Goal: Task Accomplishment & Management: Manage account settings

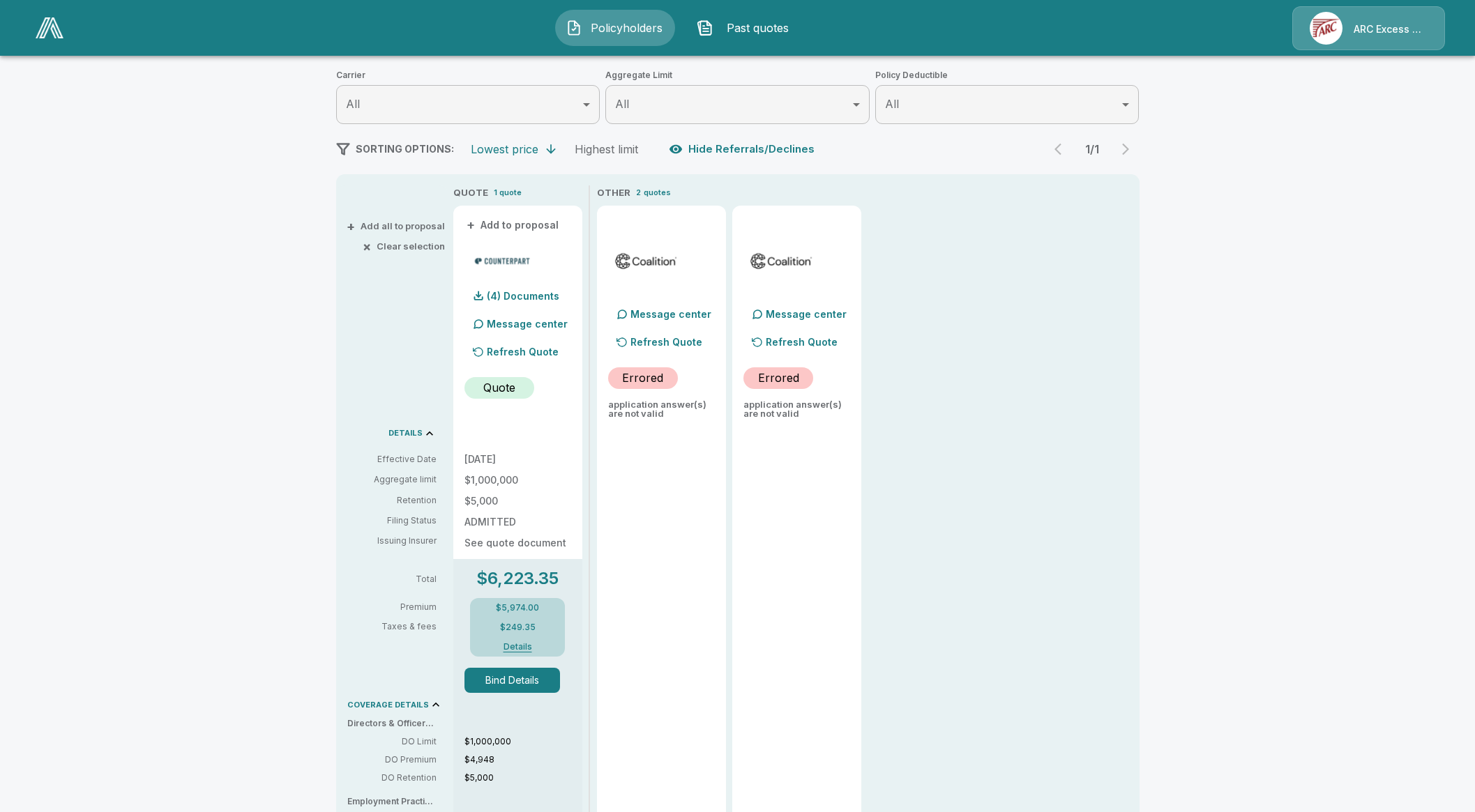
scroll to position [175, 0]
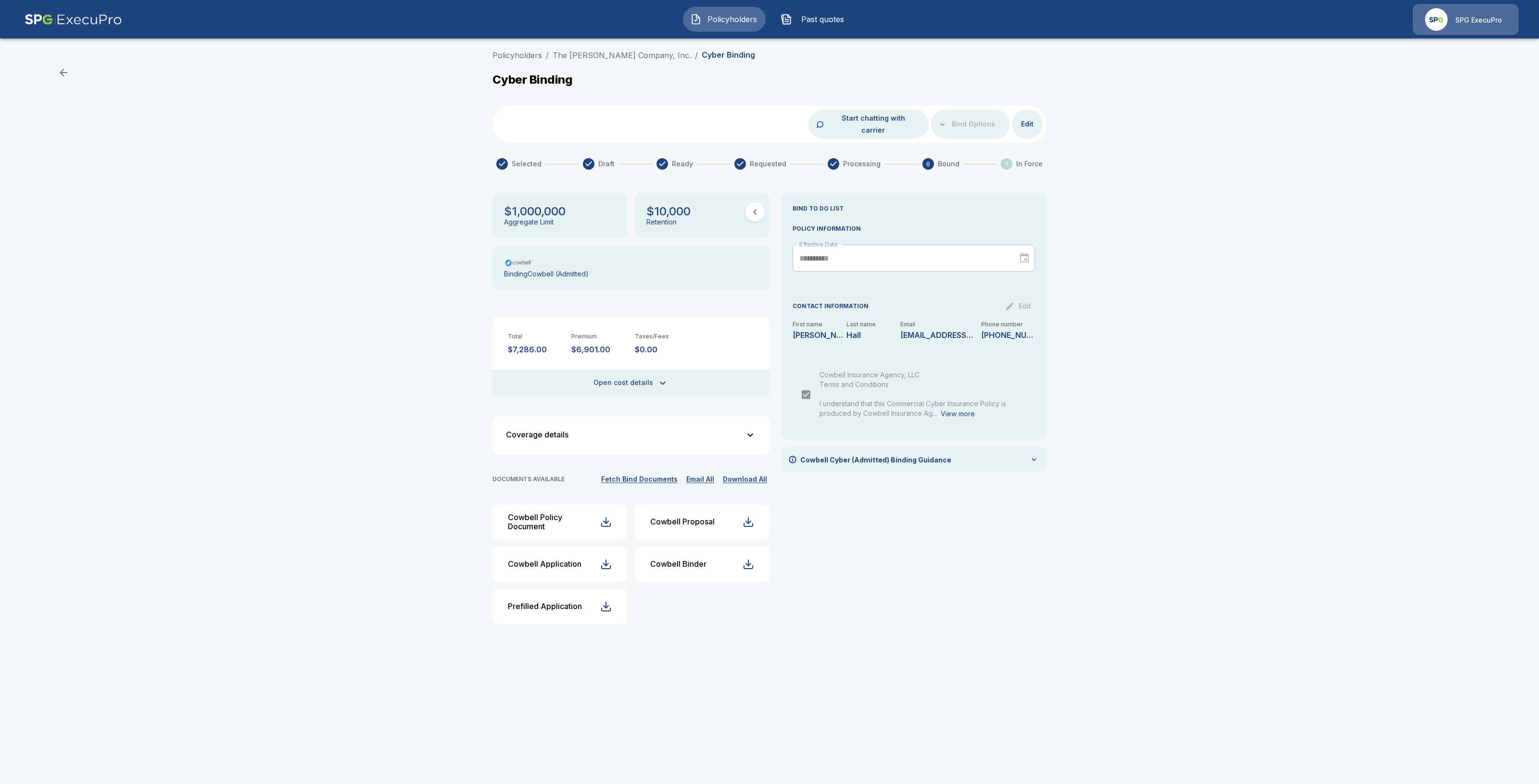
click at [716, 20] on span "Policyholders" at bounding box center [732, 19] width 53 height 11
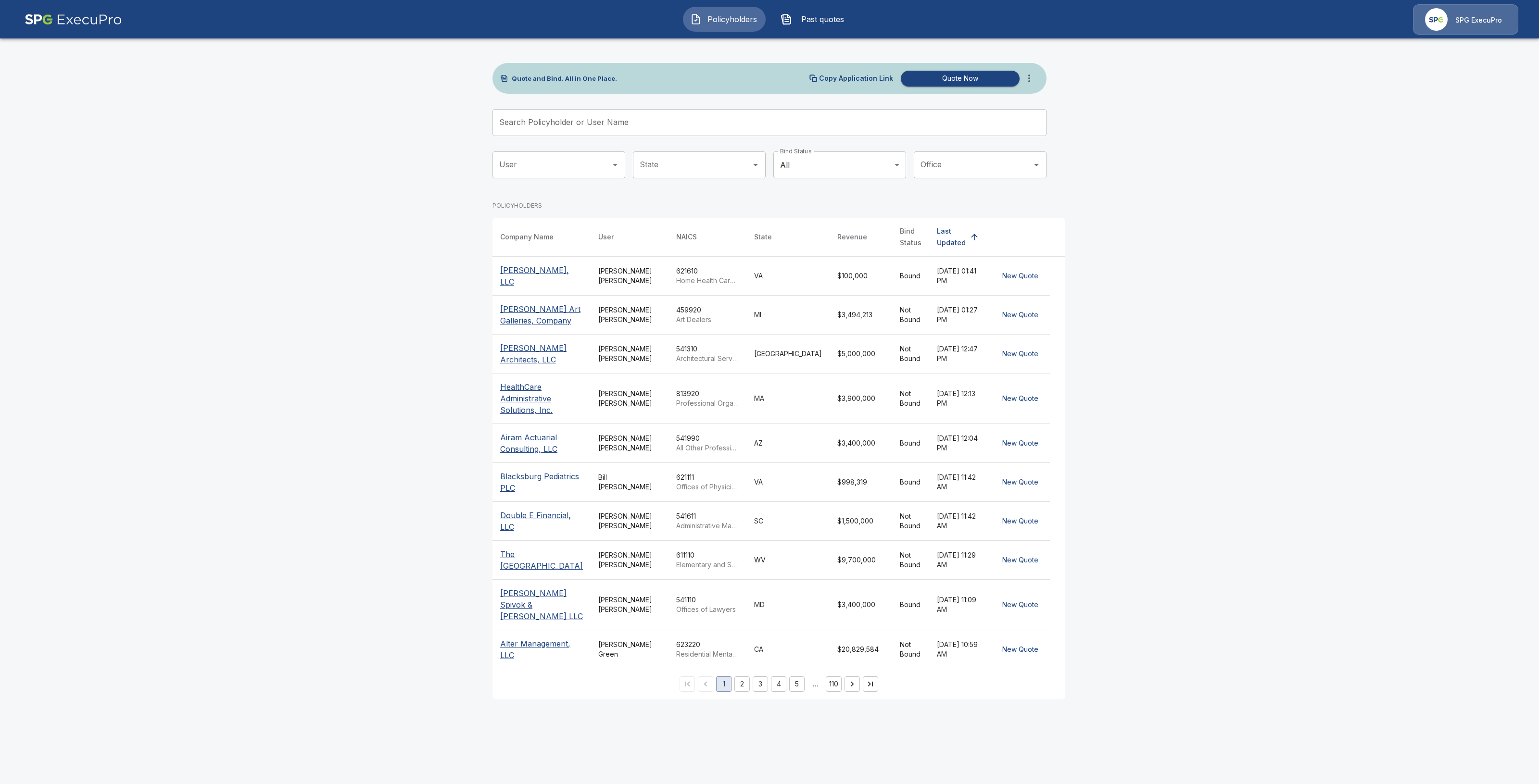
click at [690, 131] on input "Search Policyholder or User Name" at bounding box center [764, 122] width 544 height 27
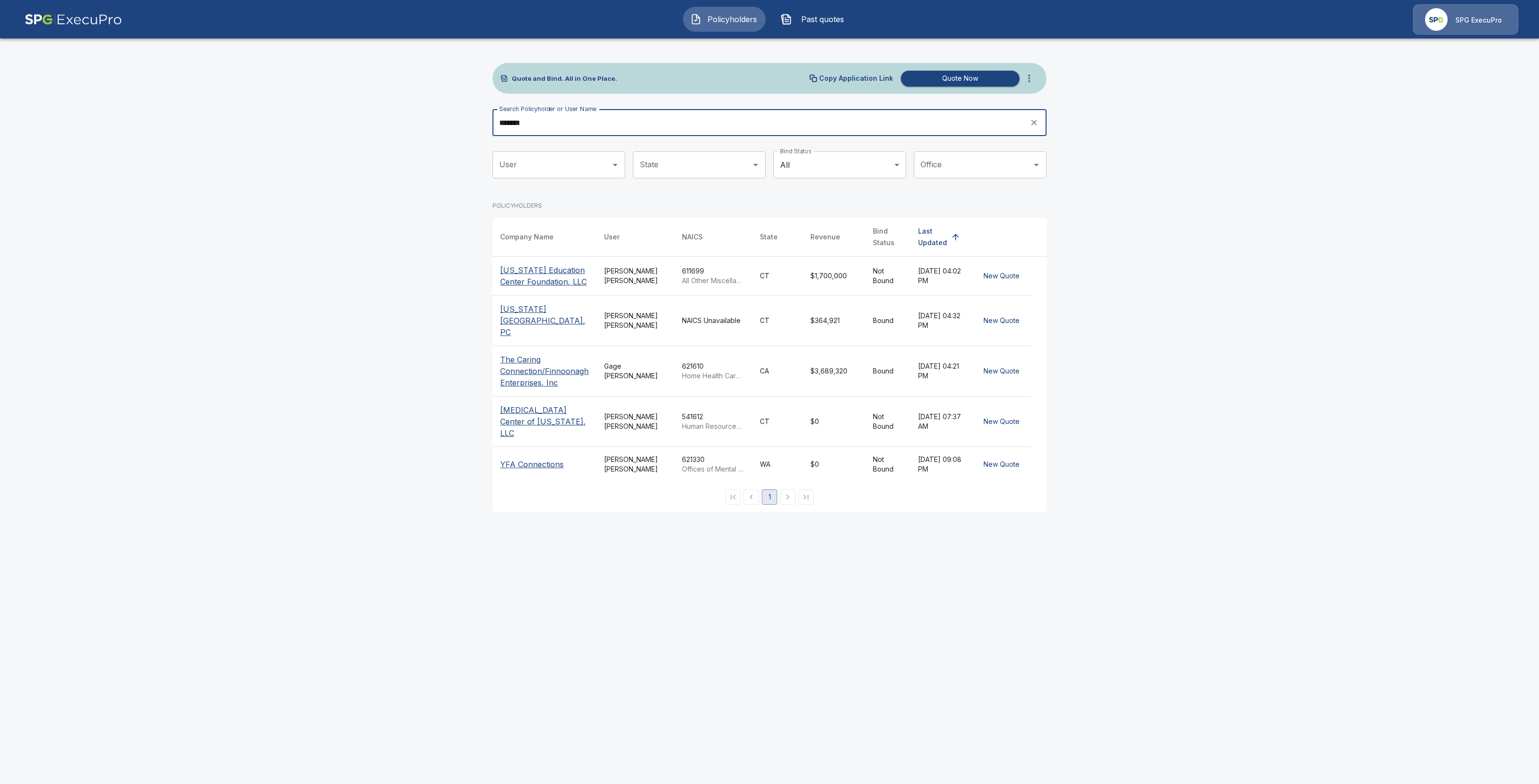
type input "*******"
click at [535, 277] on p "Connecticut Education Center Foundation, LLC" at bounding box center [544, 276] width 89 height 23
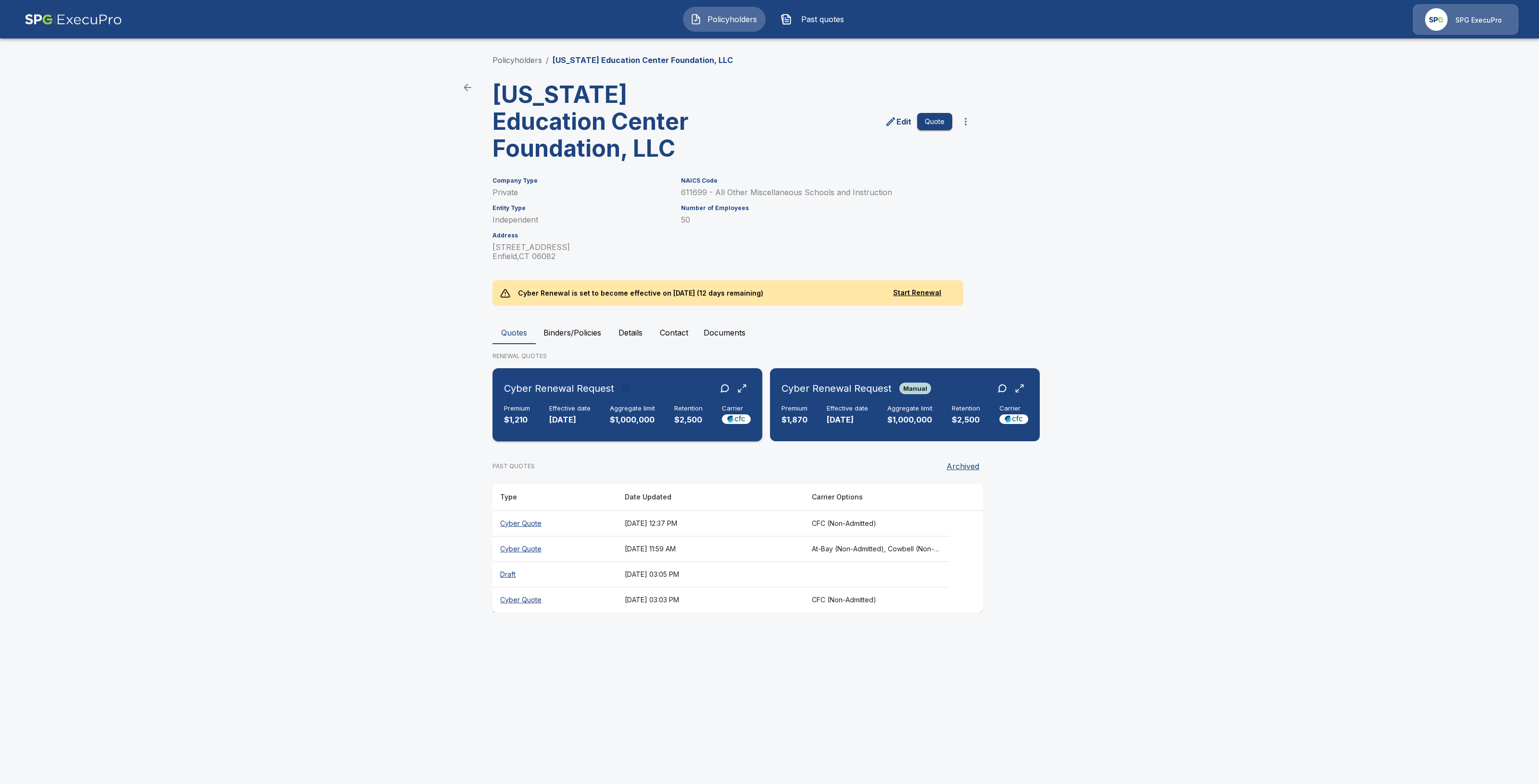
click at [599, 433] on div "Cyber Renewal Request Premium $1,210 Effective date 9/28/2025 Aggregate limit $…" at bounding box center [627, 404] width 262 height 66
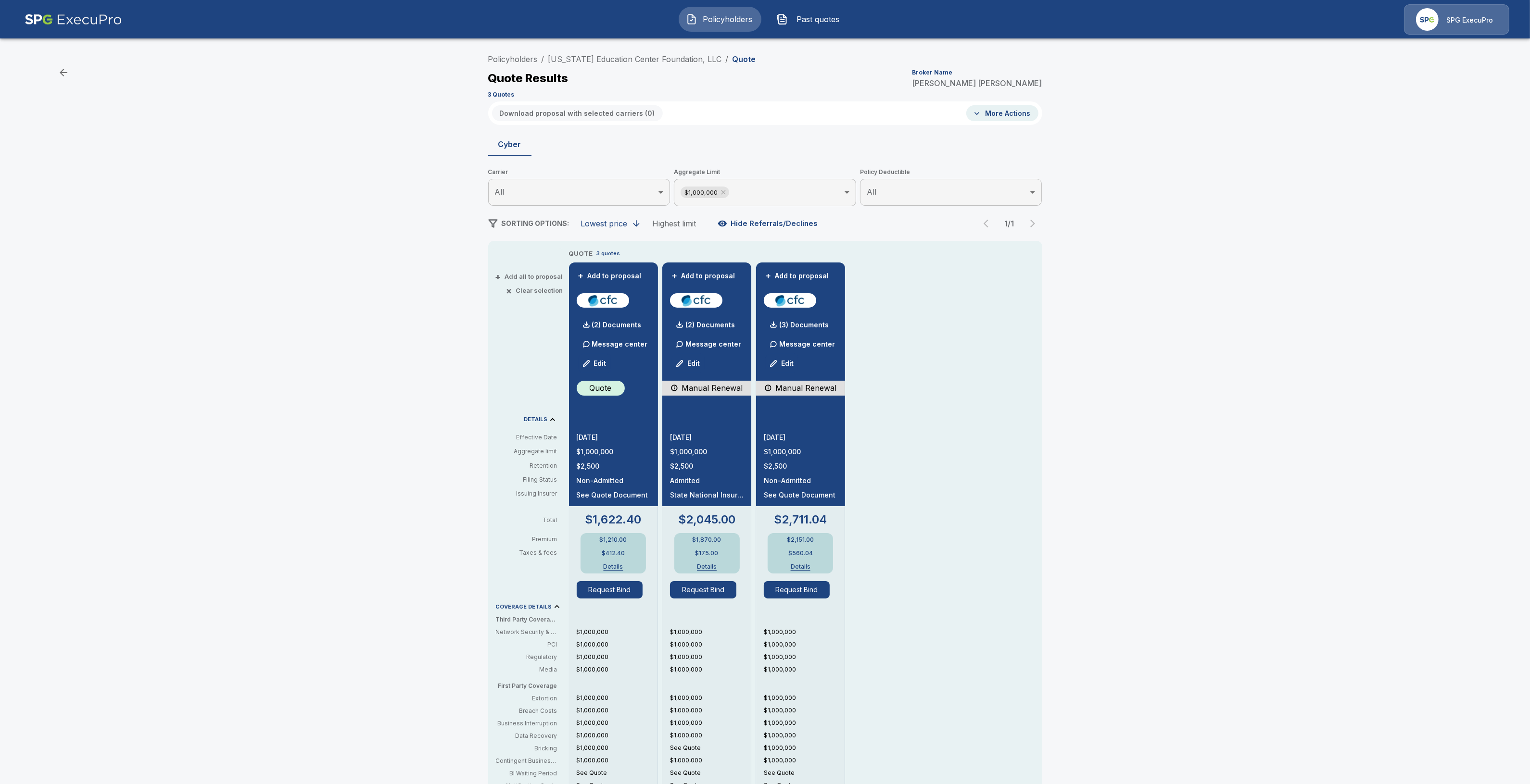
click at [809, 595] on button "Request Bind" at bounding box center [797, 590] width 66 height 17
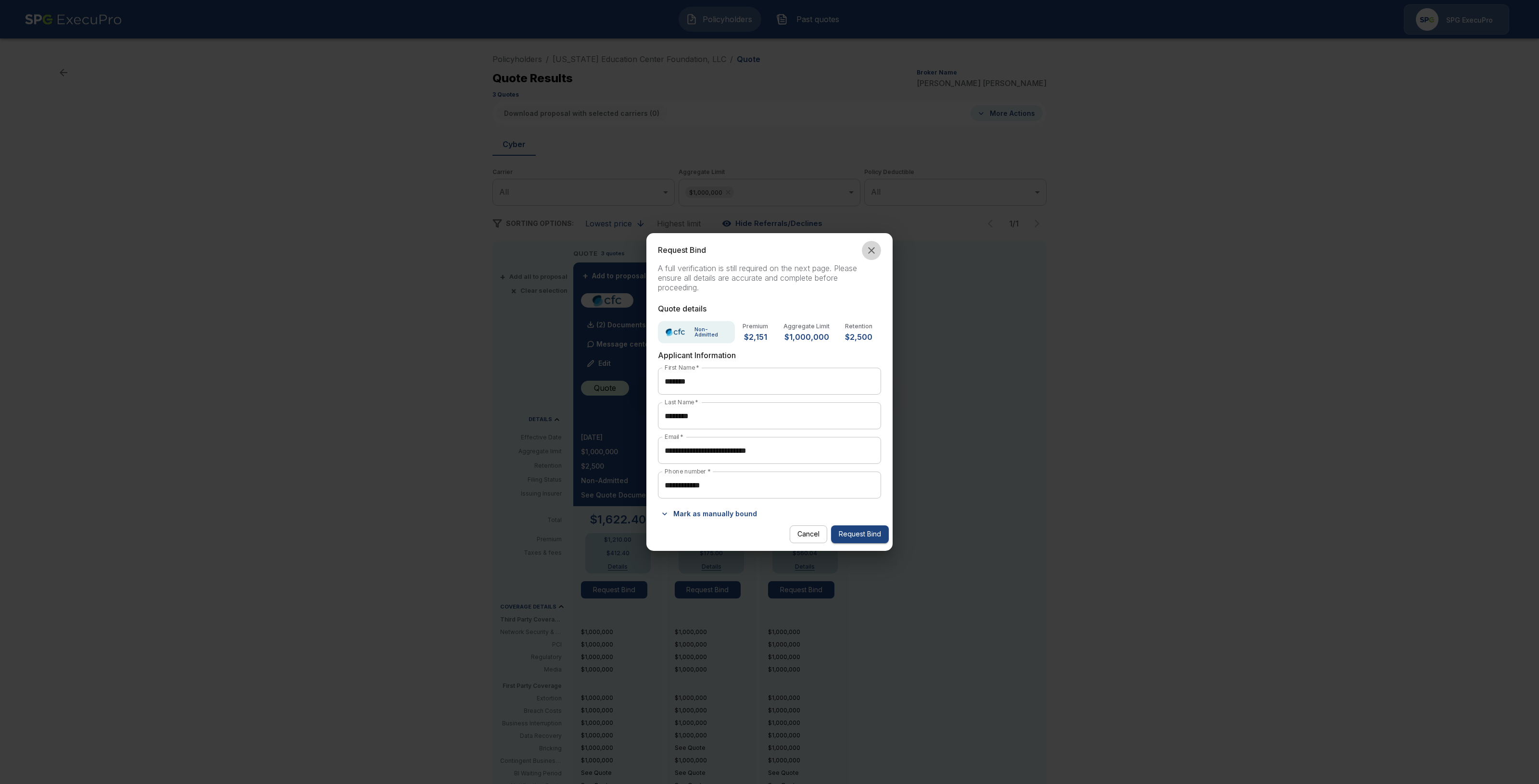
click at [874, 245] on icon "button" at bounding box center [872, 250] width 11 height 11
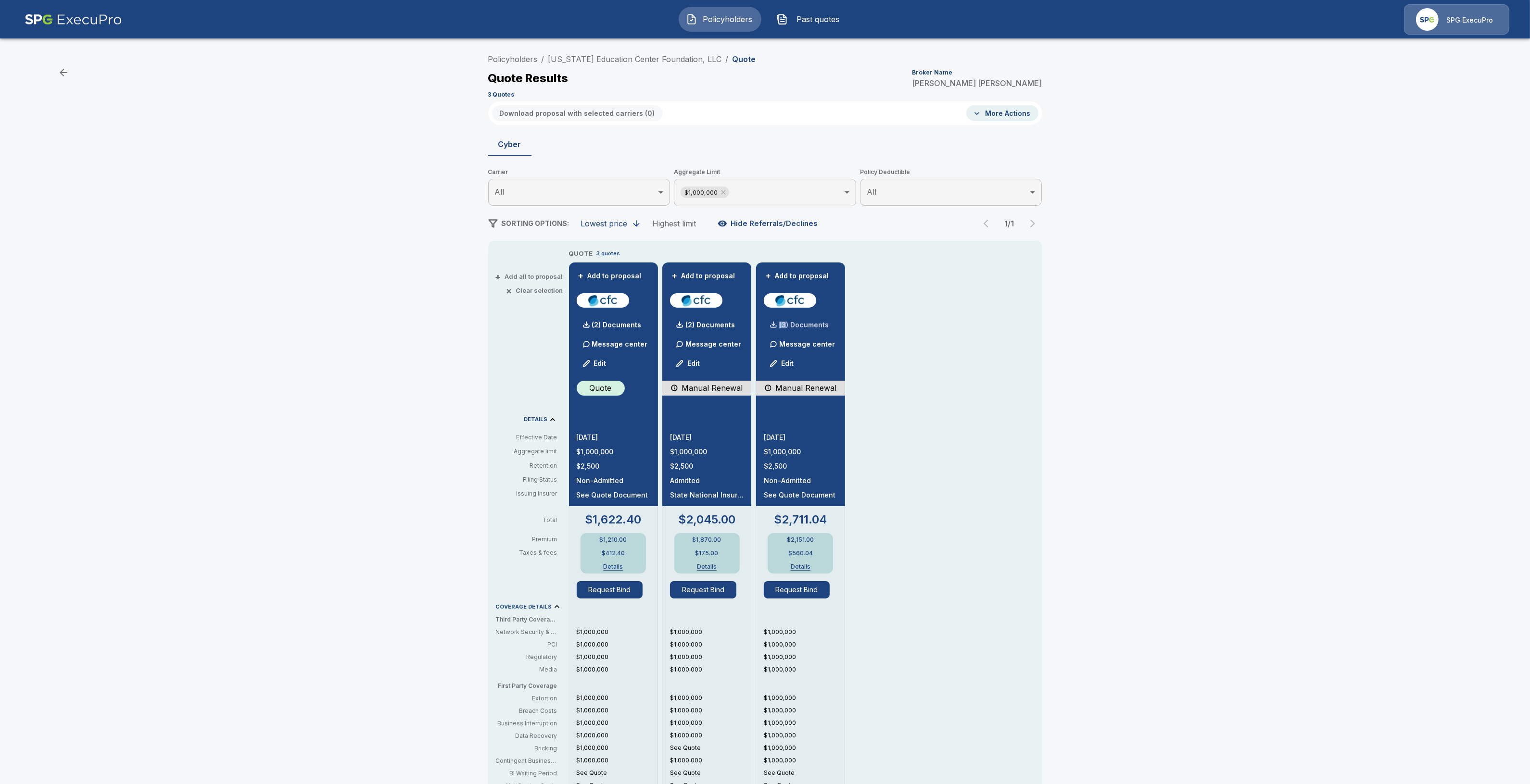
click at [789, 320] on div "(3) Documents" at bounding box center [797, 325] width 65 height 19
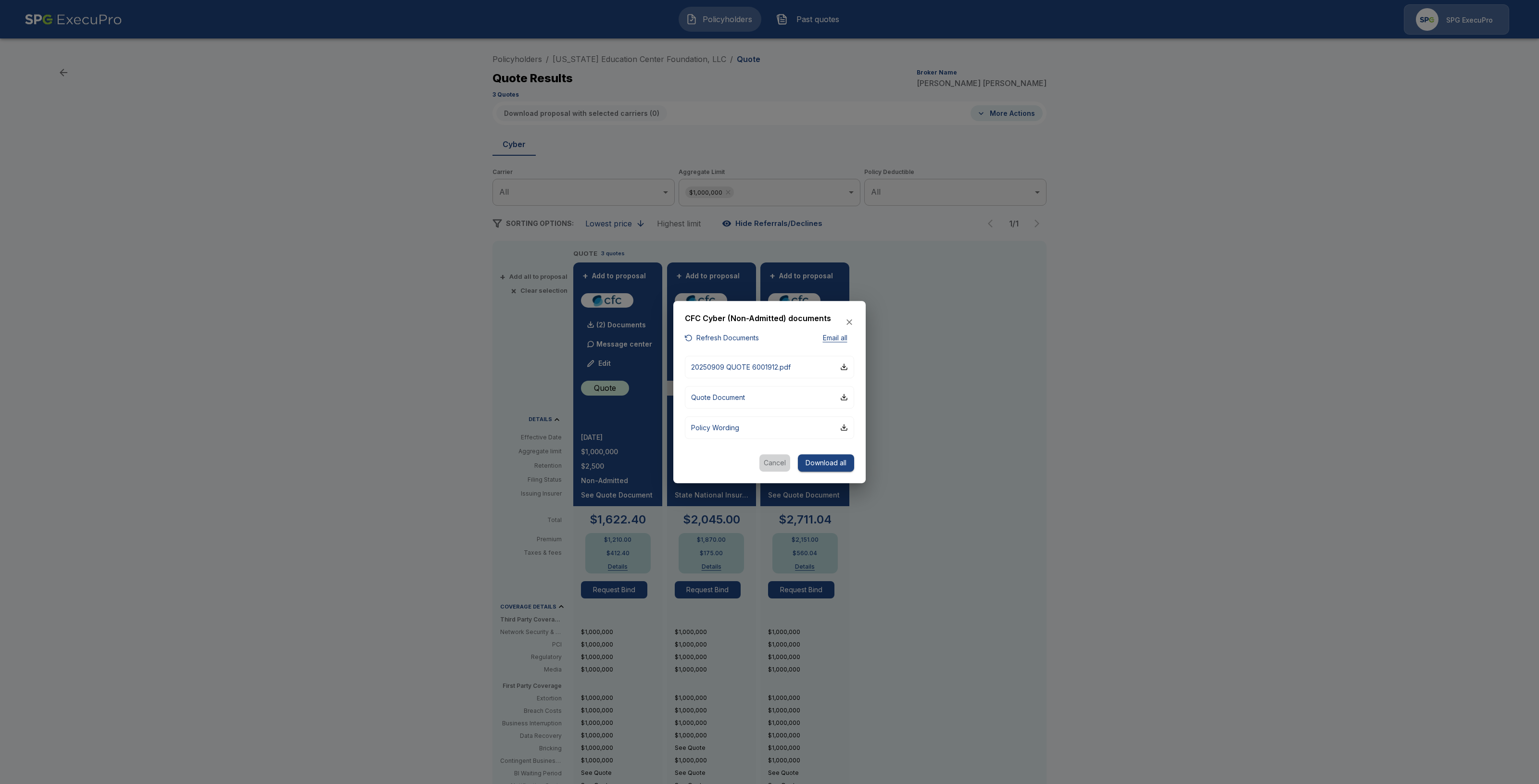
click at [776, 466] on button "Cancel" at bounding box center [775, 463] width 31 height 18
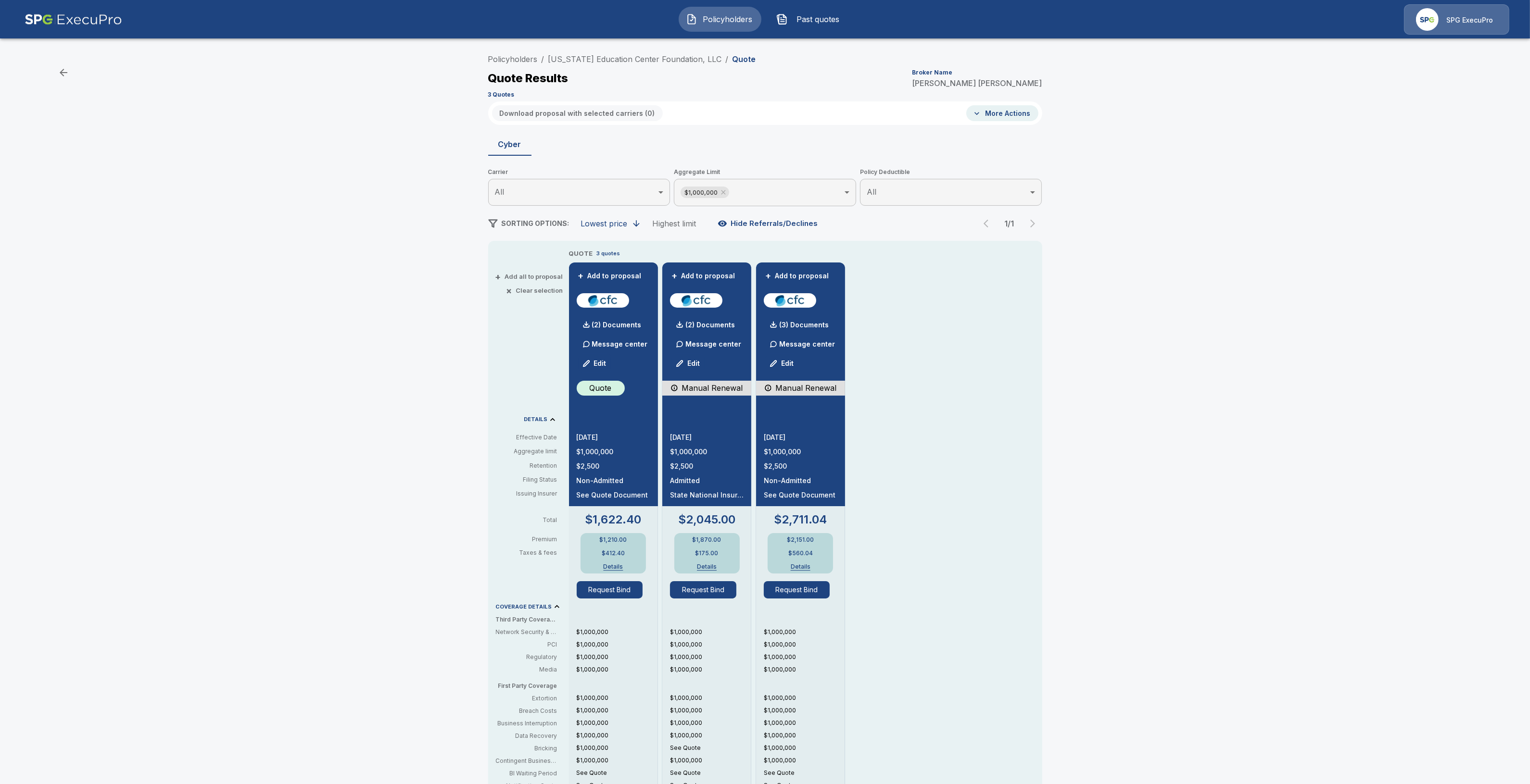
click at [954, 376] on div "QUOTE 3 quotes + Add to proposal (2) Documents Message center Edit Quote 9/28/2…" at bounding box center [805, 568] width 473 height 640
click at [786, 592] on button "Request Bind" at bounding box center [797, 590] width 66 height 17
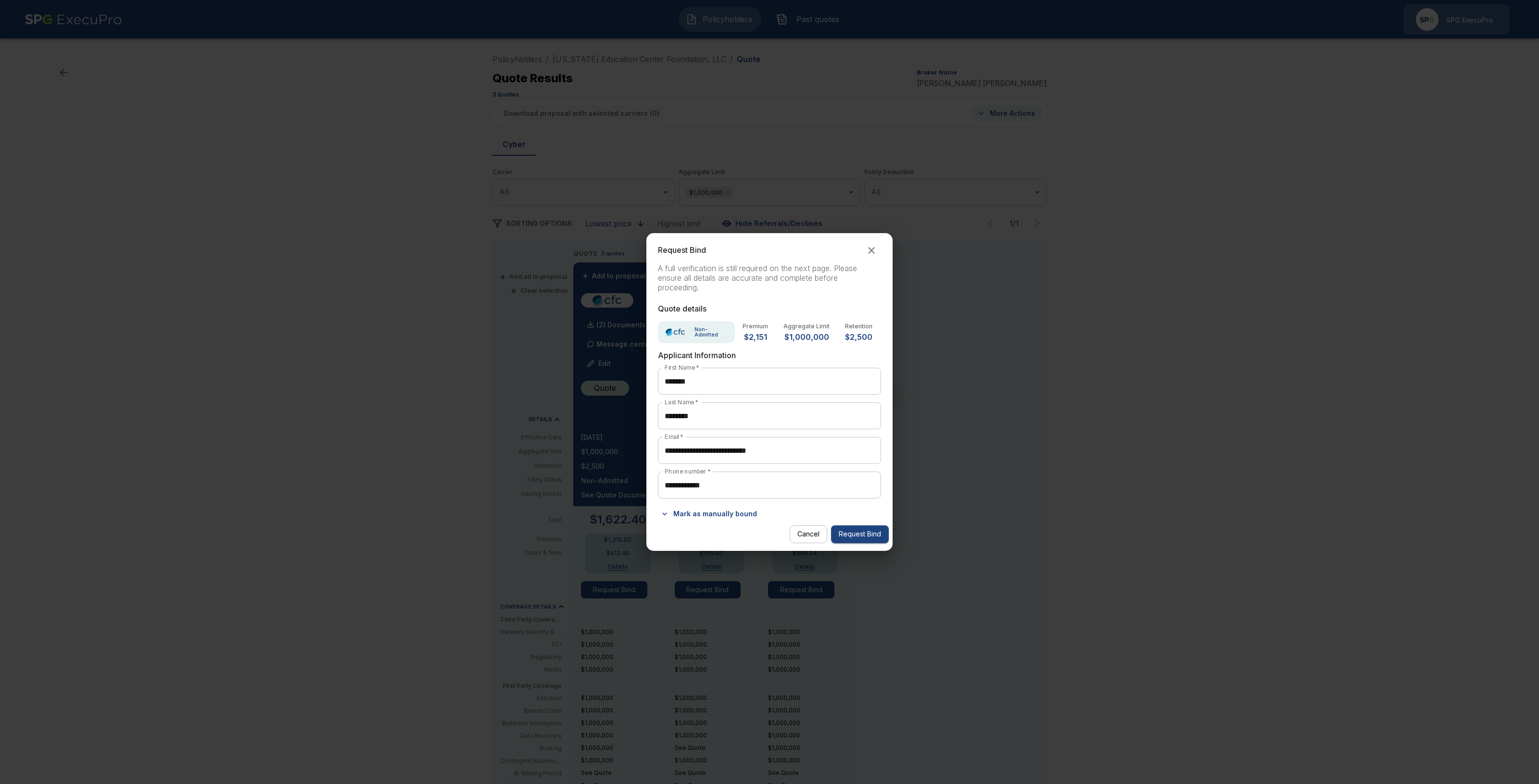
click at [801, 541] on button "Cancel" at bounding box center [808, 534] width 38 height 18
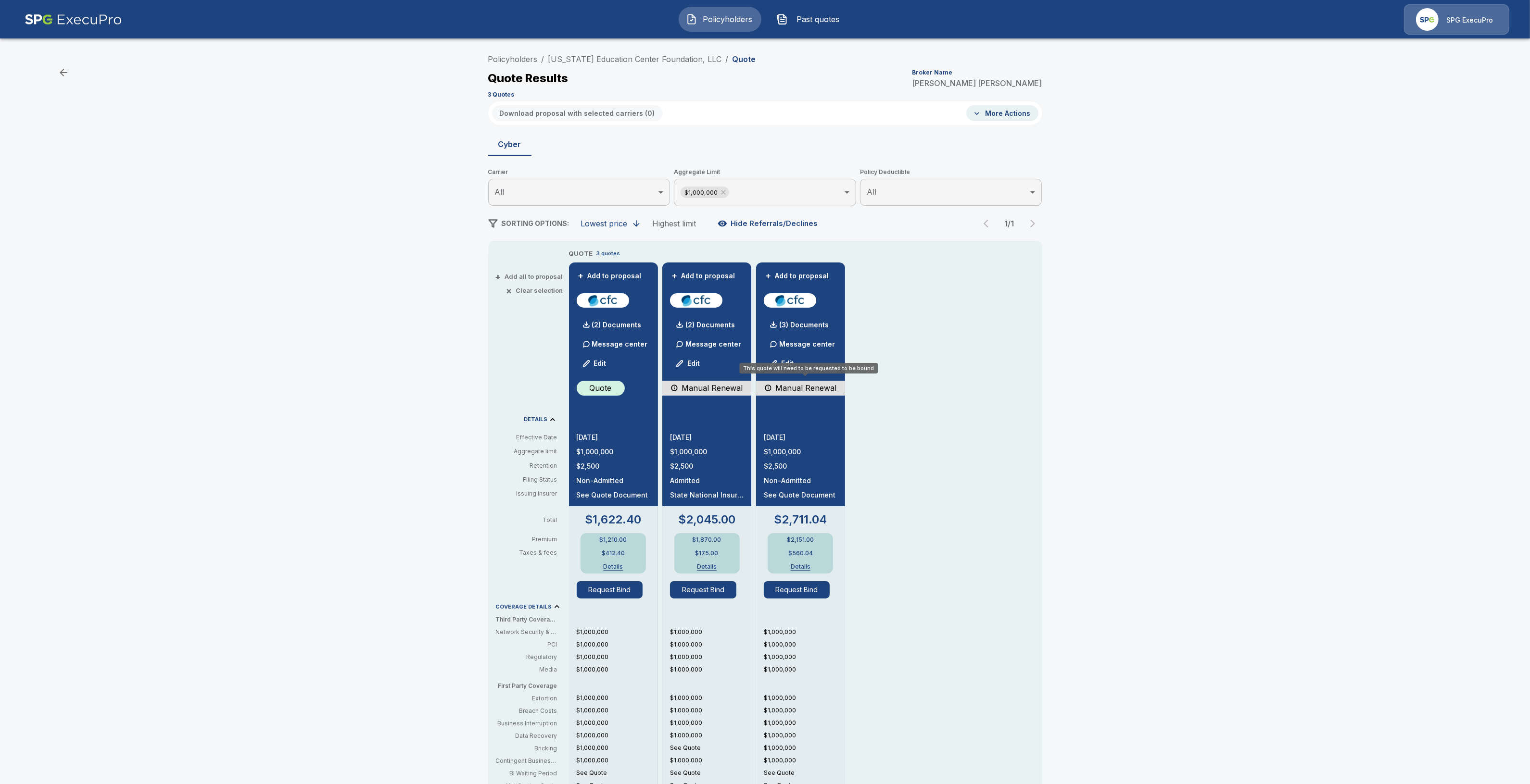
click at [804, 387] on p "Manual Renewal" at bounding box center [806, 388] width 61 height 11
click at [805, 567] on button "Details" at bounding box center [800, 566] width 38 height 6
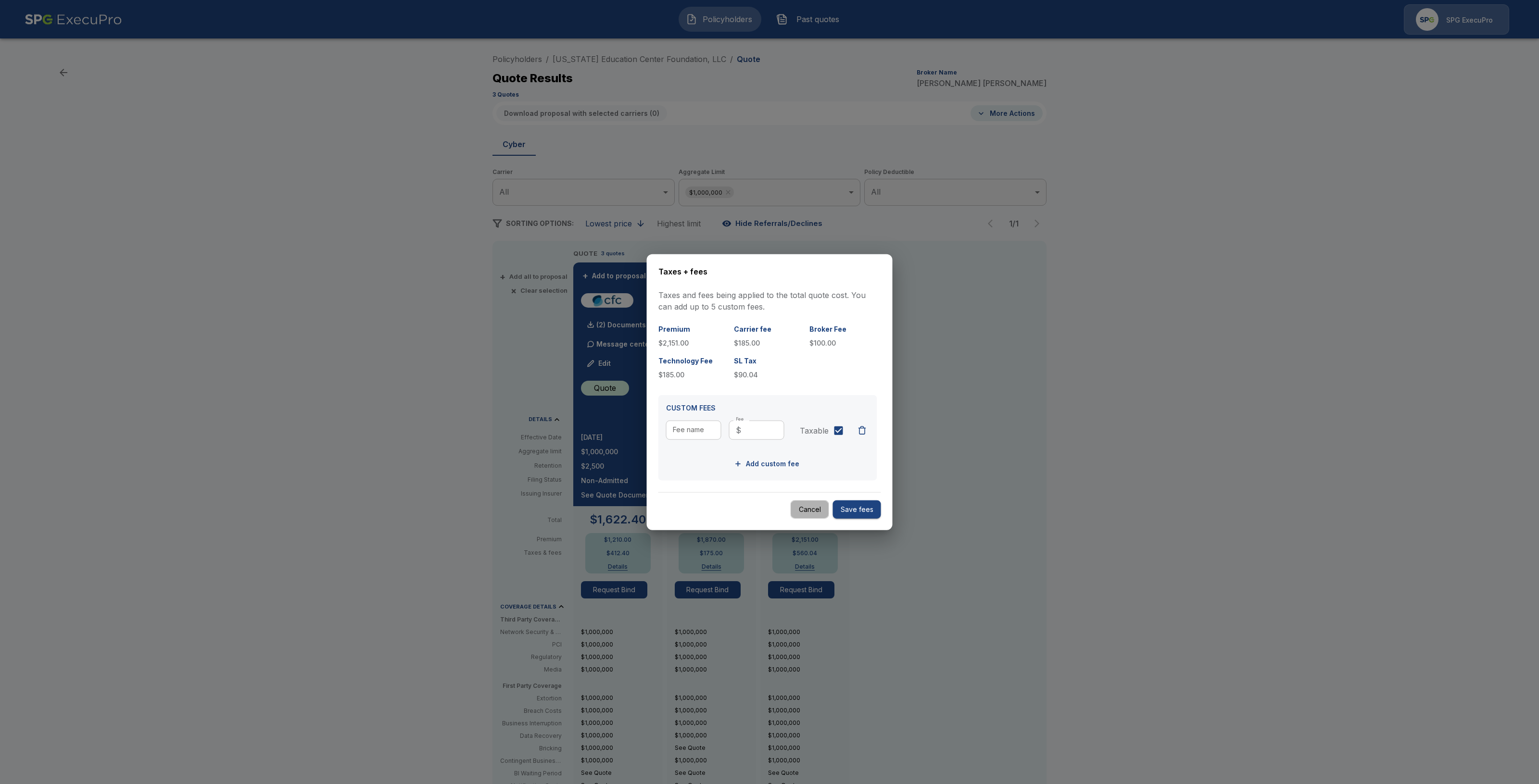
click at [811, 504] on button "Cancel" at bounding box center [810, 509] width 38 height 18
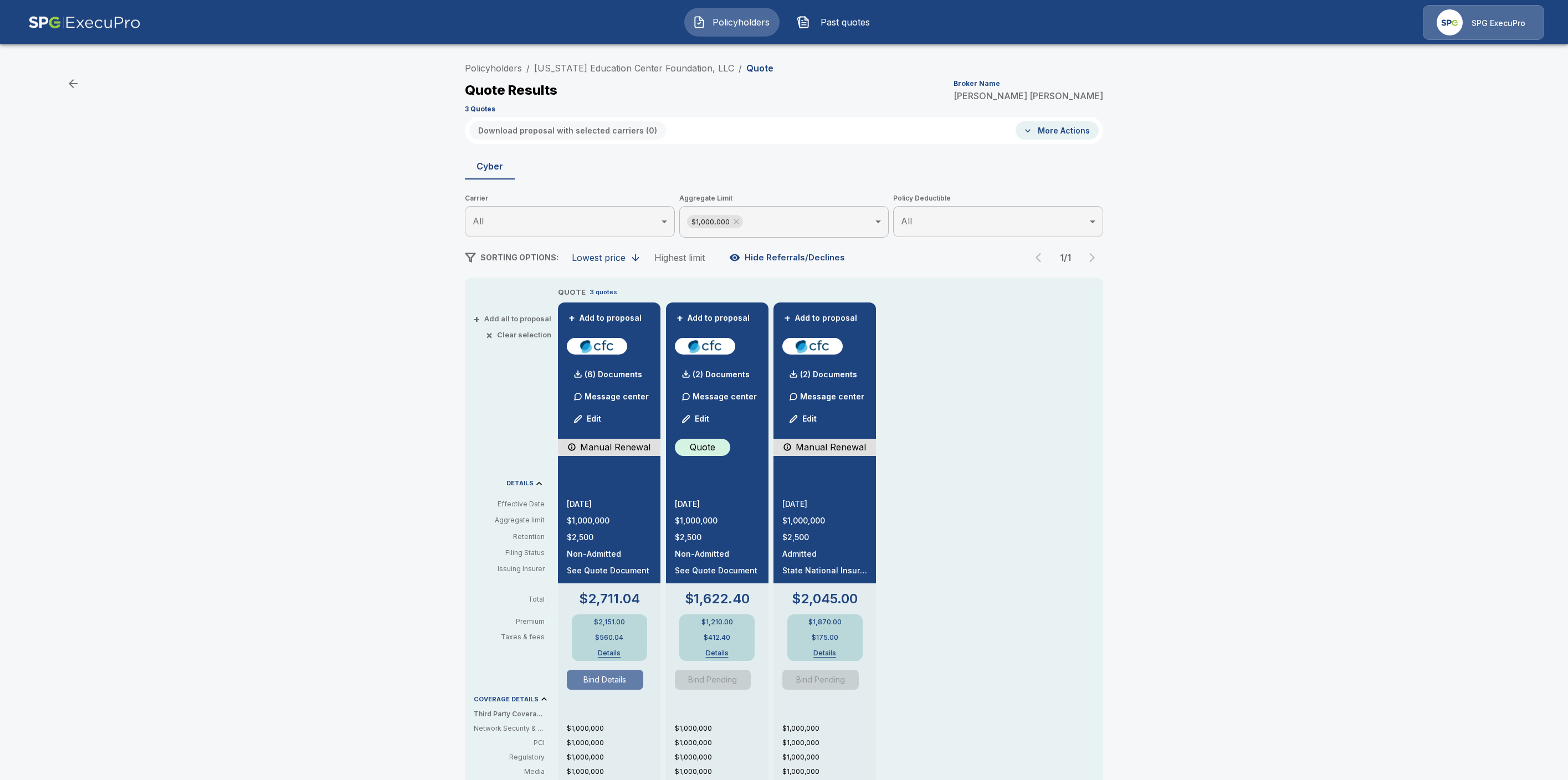
click at [629, 683] on button "Bind Details" at bounding box center [605, 679] width 76 height 20
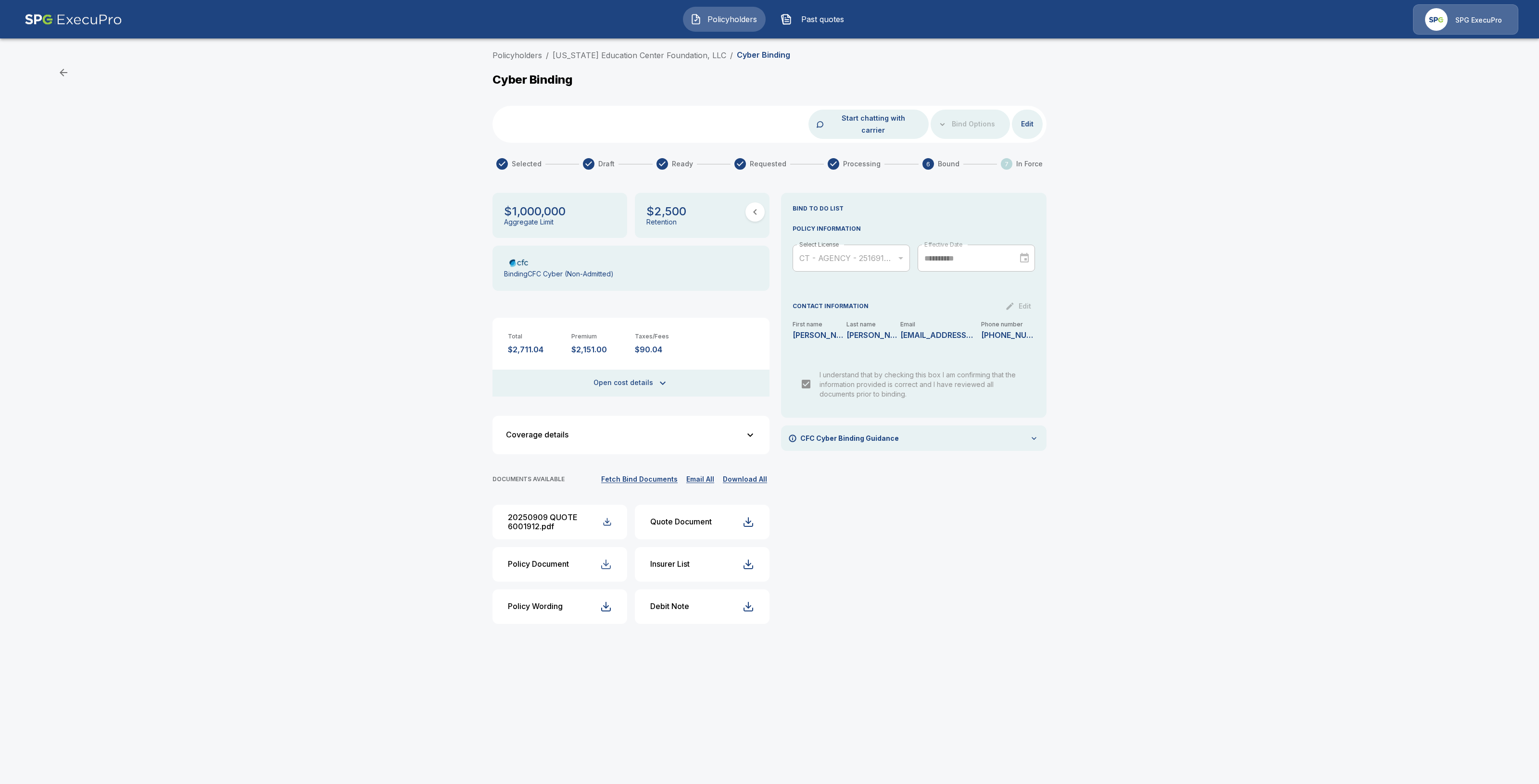
click at [600, 559] on div "button" at bounding box center [606, 564] width 11 height 11
click at [711, 599] on button "Debit Note" at bounding box center [702, 606] width 134 height 34
click at [646, 473] on button "Fetch Bind Documents" at bounding box center [640, 479] width 82 height 12
click at [1020, 118] on button "Edit" at bounding box center [1027, 124] width 31 height 18
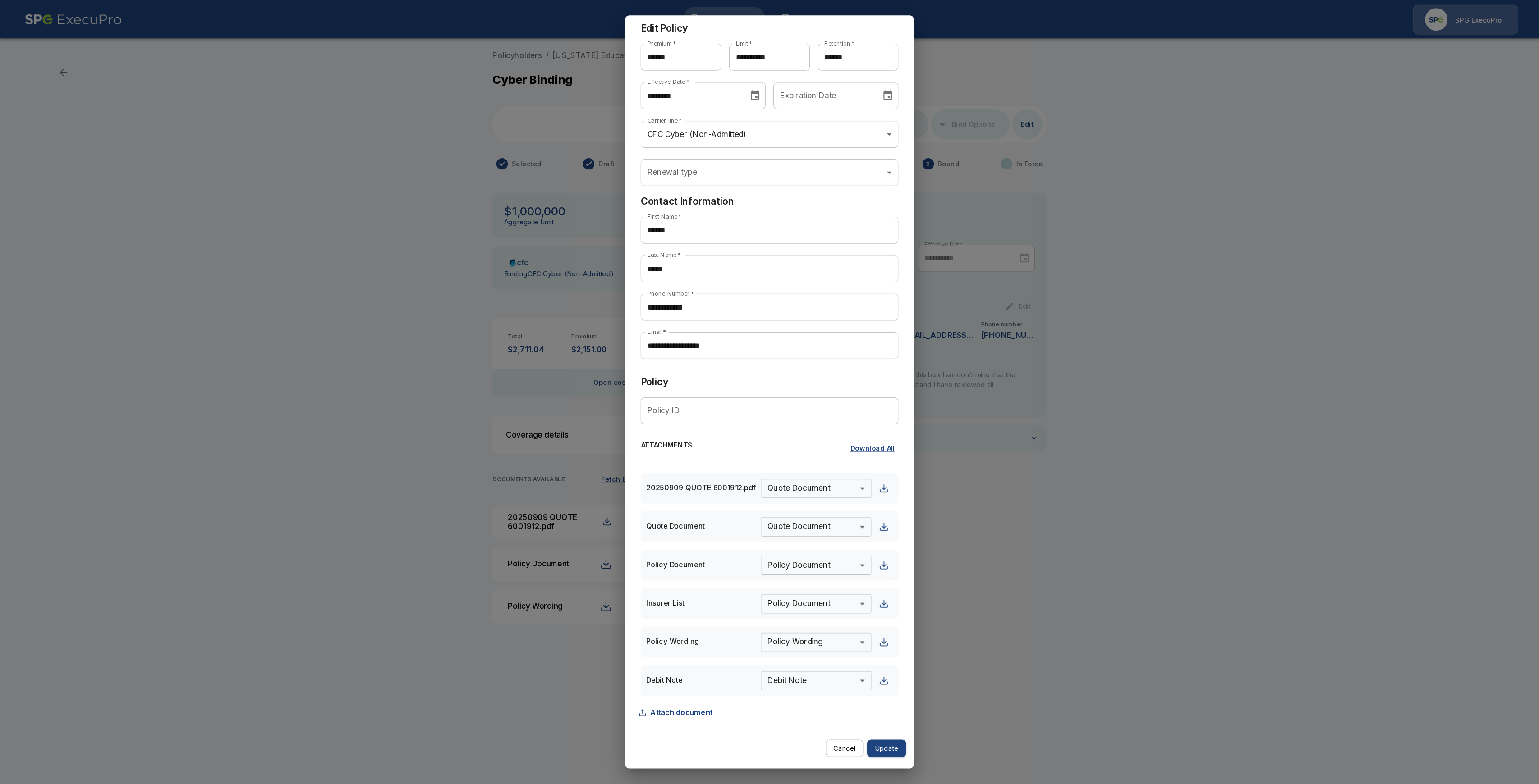
scroll to position [14, 0]
click at [783, 700] on button "Cancel" at bounding box center [792, 702] width 35 height 17
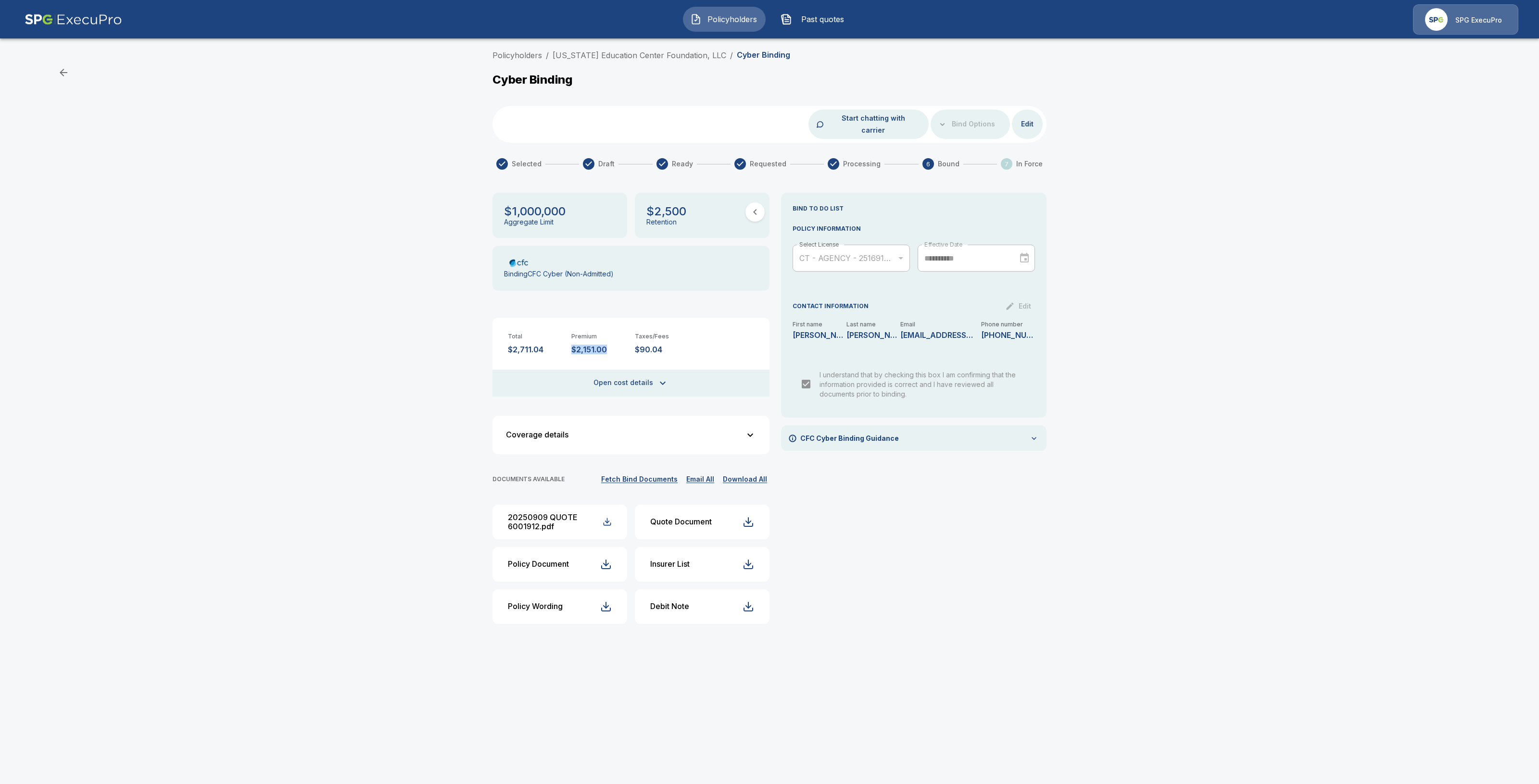
drag, startPoint x: 607, startPoint y: 338, endPoint x: 570, endPoint y: 337, distance: 37.0
click at [570, 337] on div "Total $2,711.04 Premium $2,151.00 Taxes/Fees $90.04" at bounding box center [631, 336] width 277 height 36
copy p "$2,151.00"
drag, startPoint x: 723, startPoint y: 52, endPoint x: 553, endPoint y: 62, distance: 170.3
click at [553, 62] on div "Policyholders / Connecticut Education Center Foundation, LLC / Cyber Binding" at bounding box center [769, 57] width 554 height 15
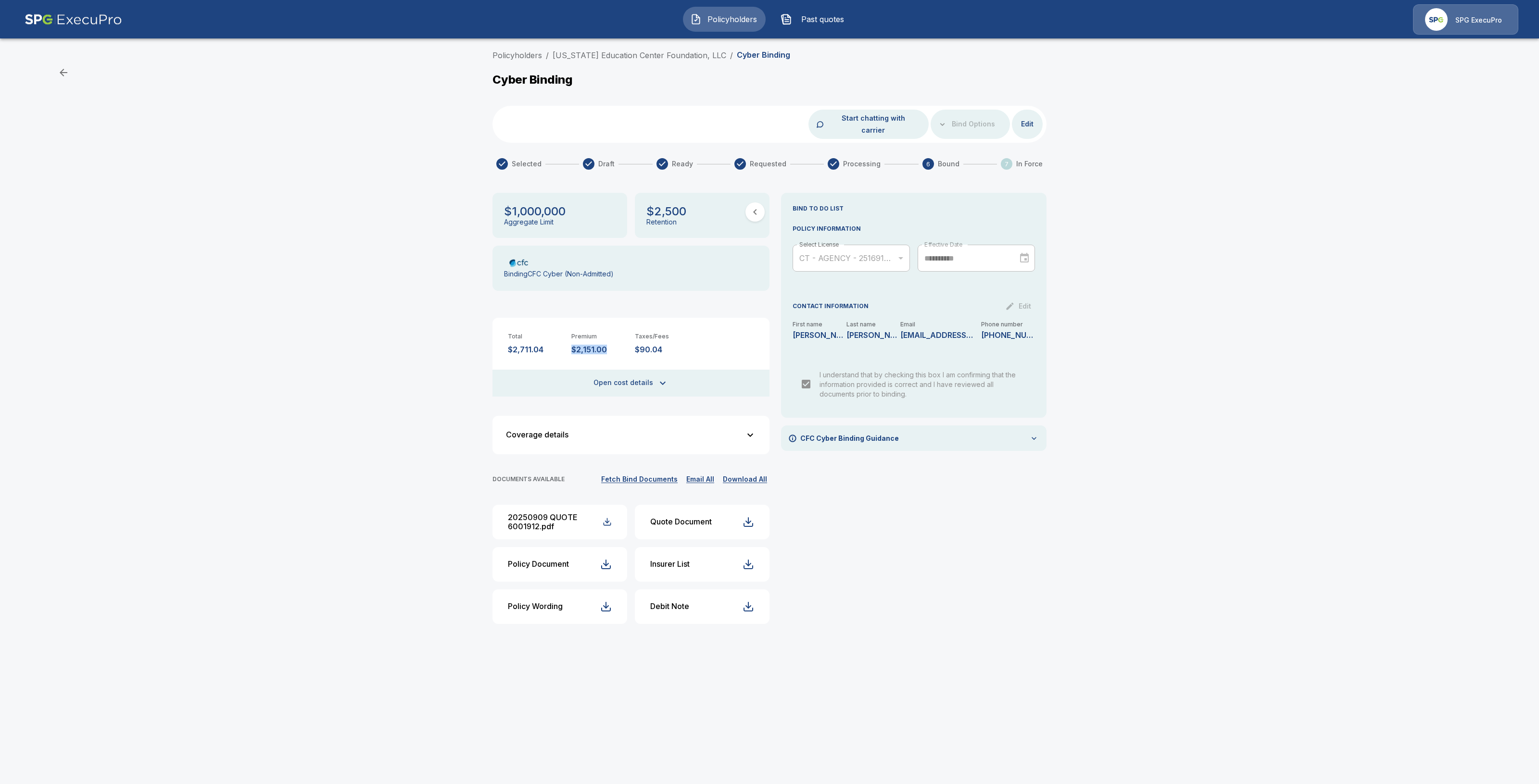
copy link "Connecticut Education Center Foundation, LLC"
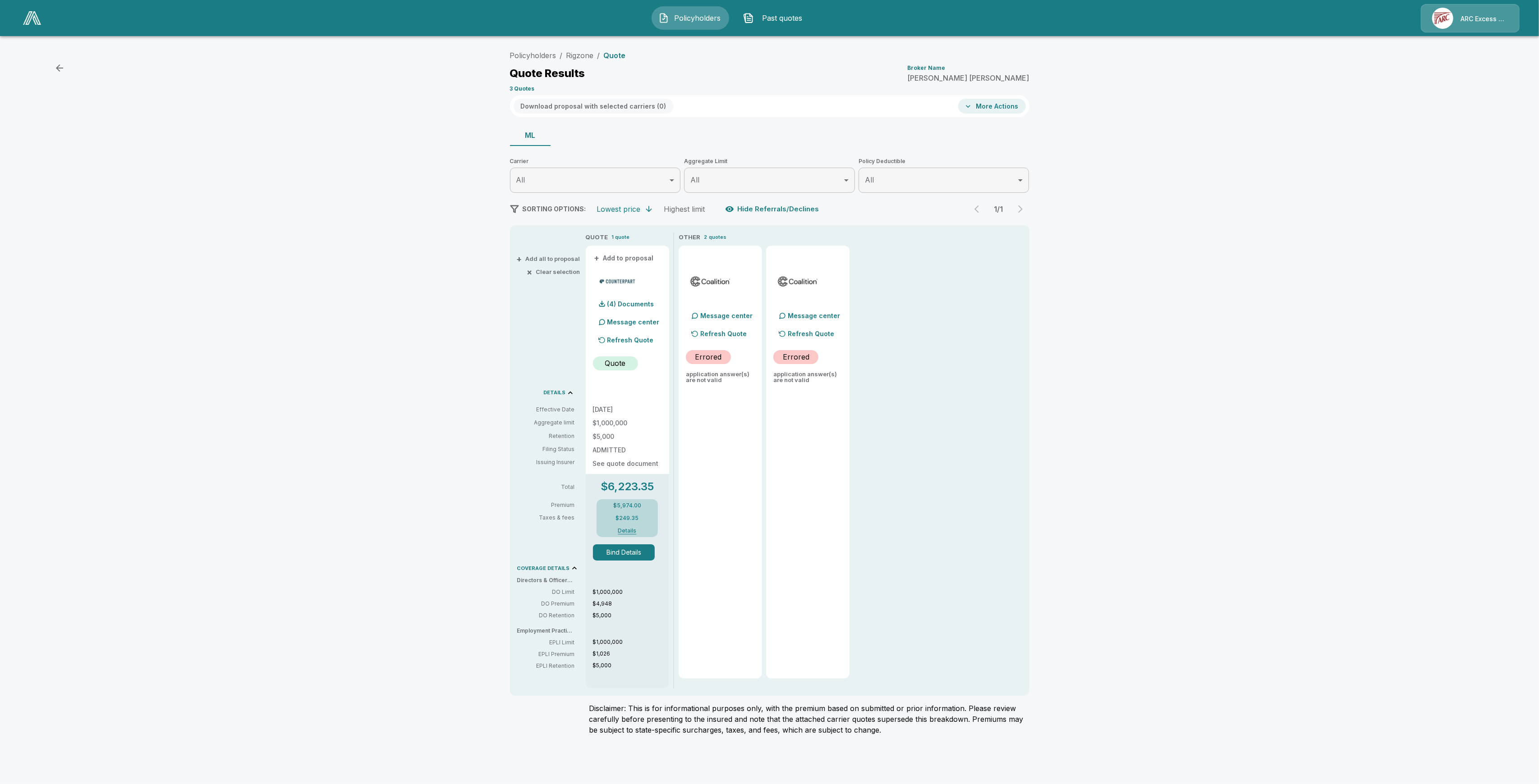
click at [1434, 22] on img at bounding box center [1442, 18] width 21 height 21
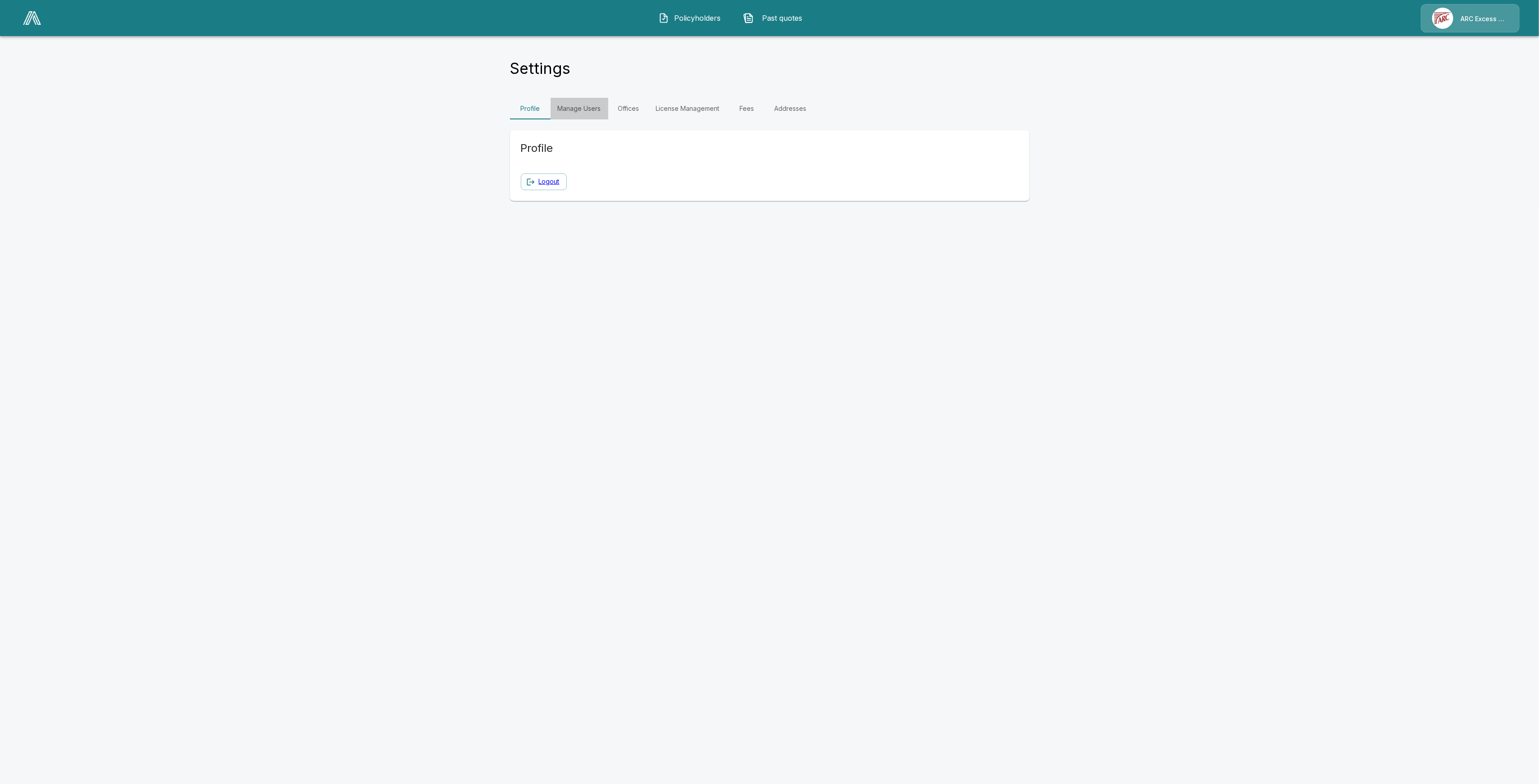
click at [580, 113] on link "Manage Users" at bounding box center [580, 109] width 58 height 21
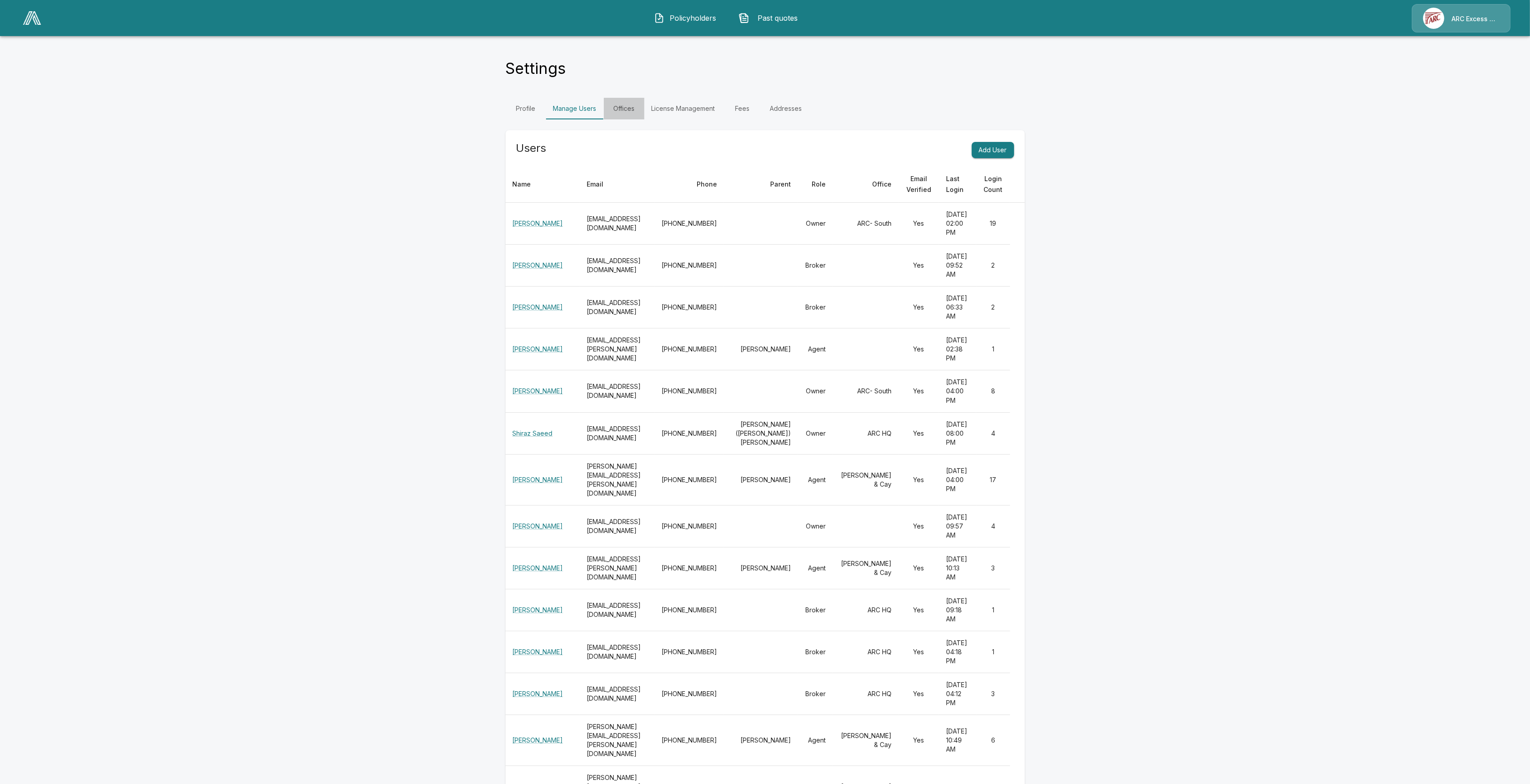
click at [635, 107] on link "Offices" at bounding box center [624, 109] width 41 height 21
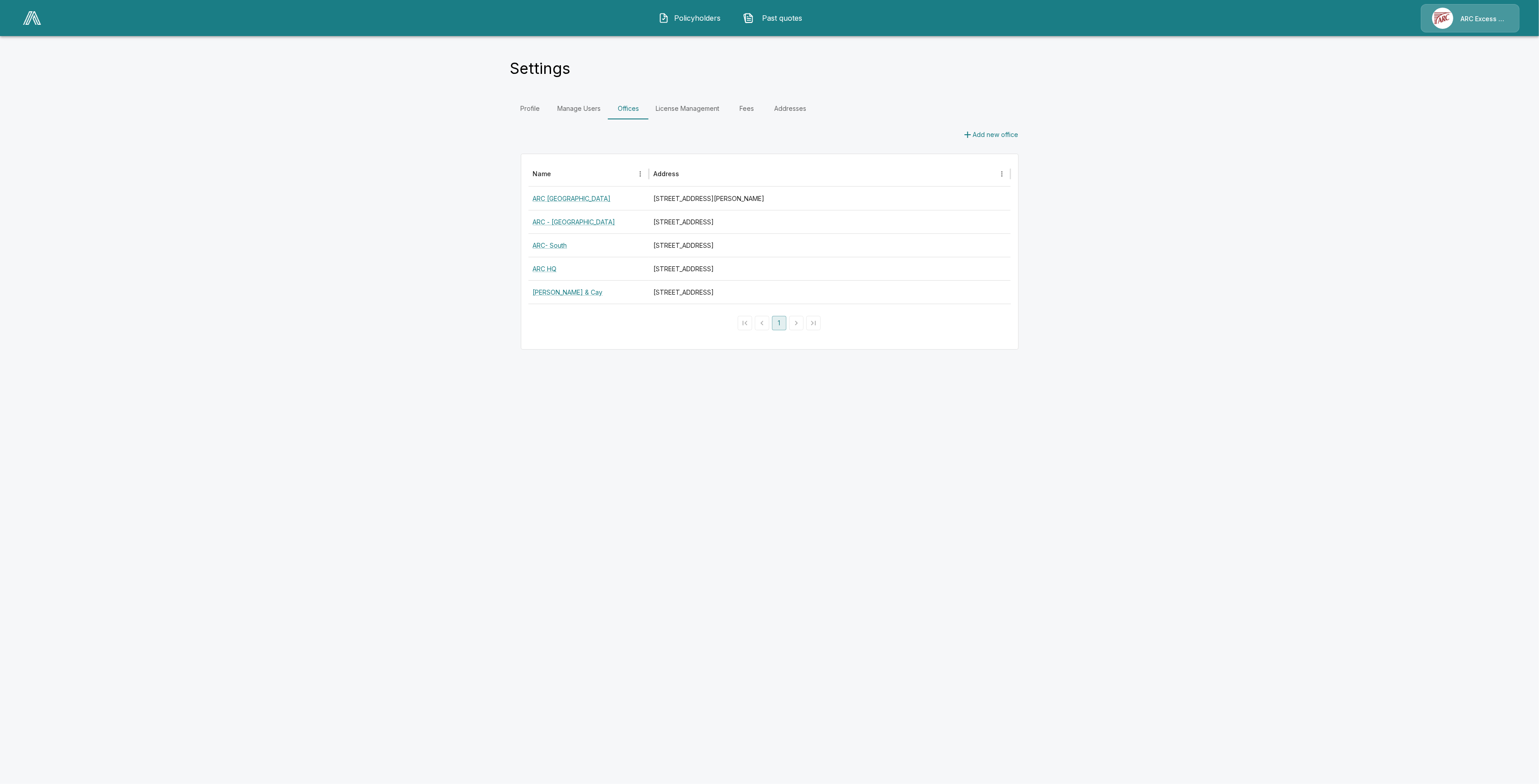
click at [996, 127] on button "Add new office" at bounding box center [991, 135] width 63 height 17
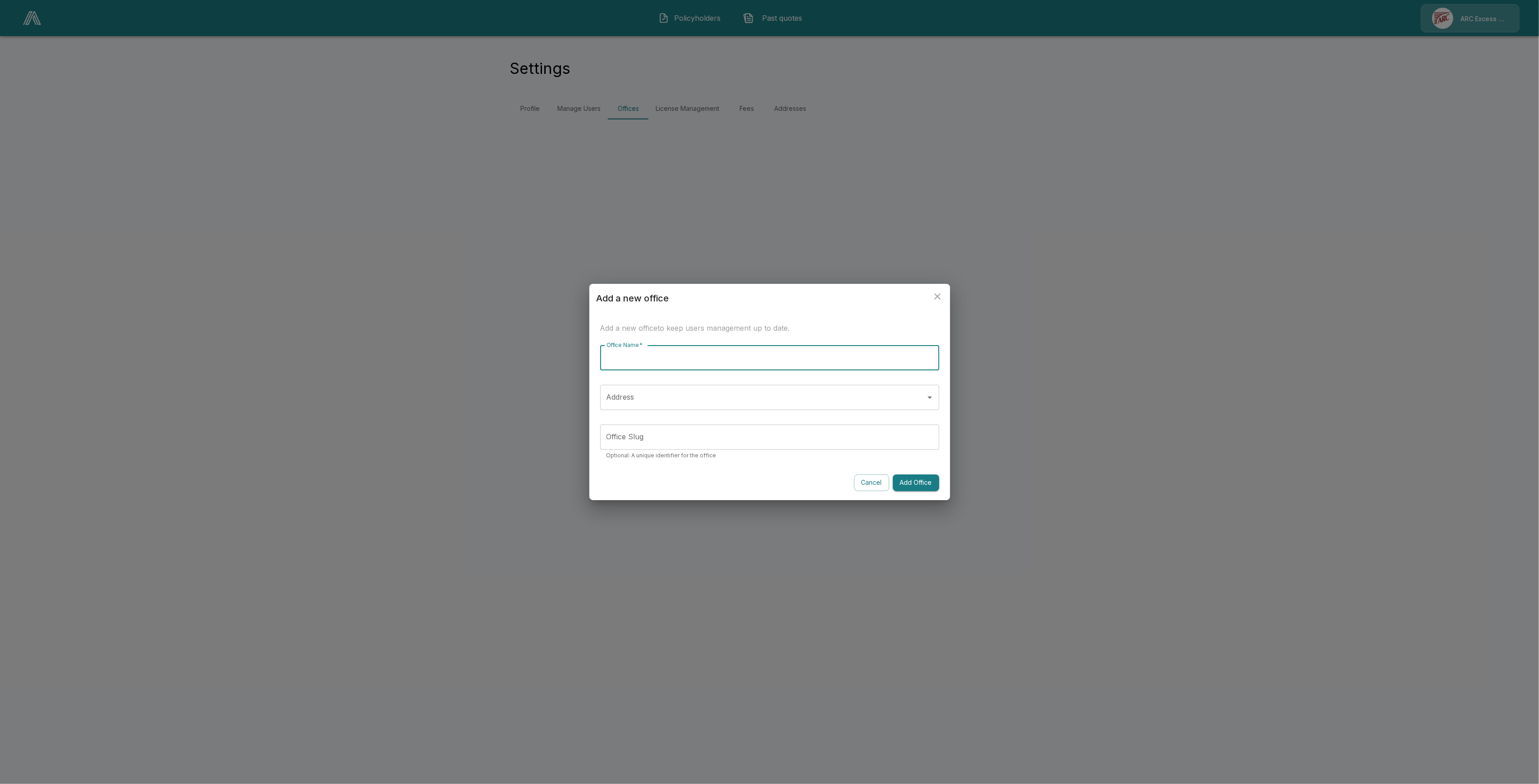
click at [698, 357] on input "Office Name   *" at bounding box center [770, 358] width 339 height 25
type input "**********"
click at [645, 399] on input "Address" at bounding box center [762, 397] width 317 height 17
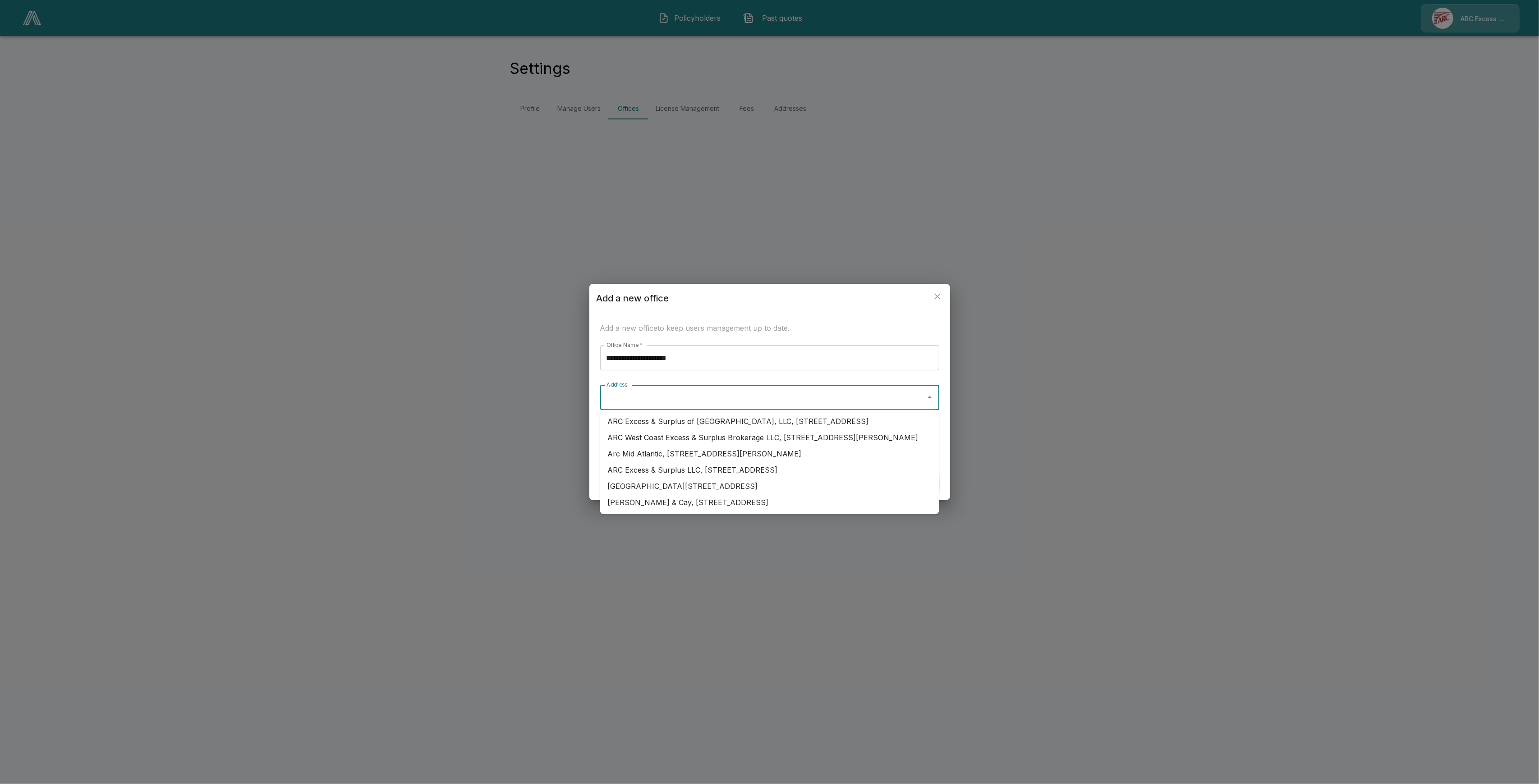
drag, startPoint x: 809, startPoint y: 488, endPoint x: 814, endPoint y: 486, distance: 5.4
click at [814, 478] on li "ARC Excess & Surplus LLC, [STREET_ADDRESS]" at bounding box center [770, 470] width 339 height 16
type input "**********"
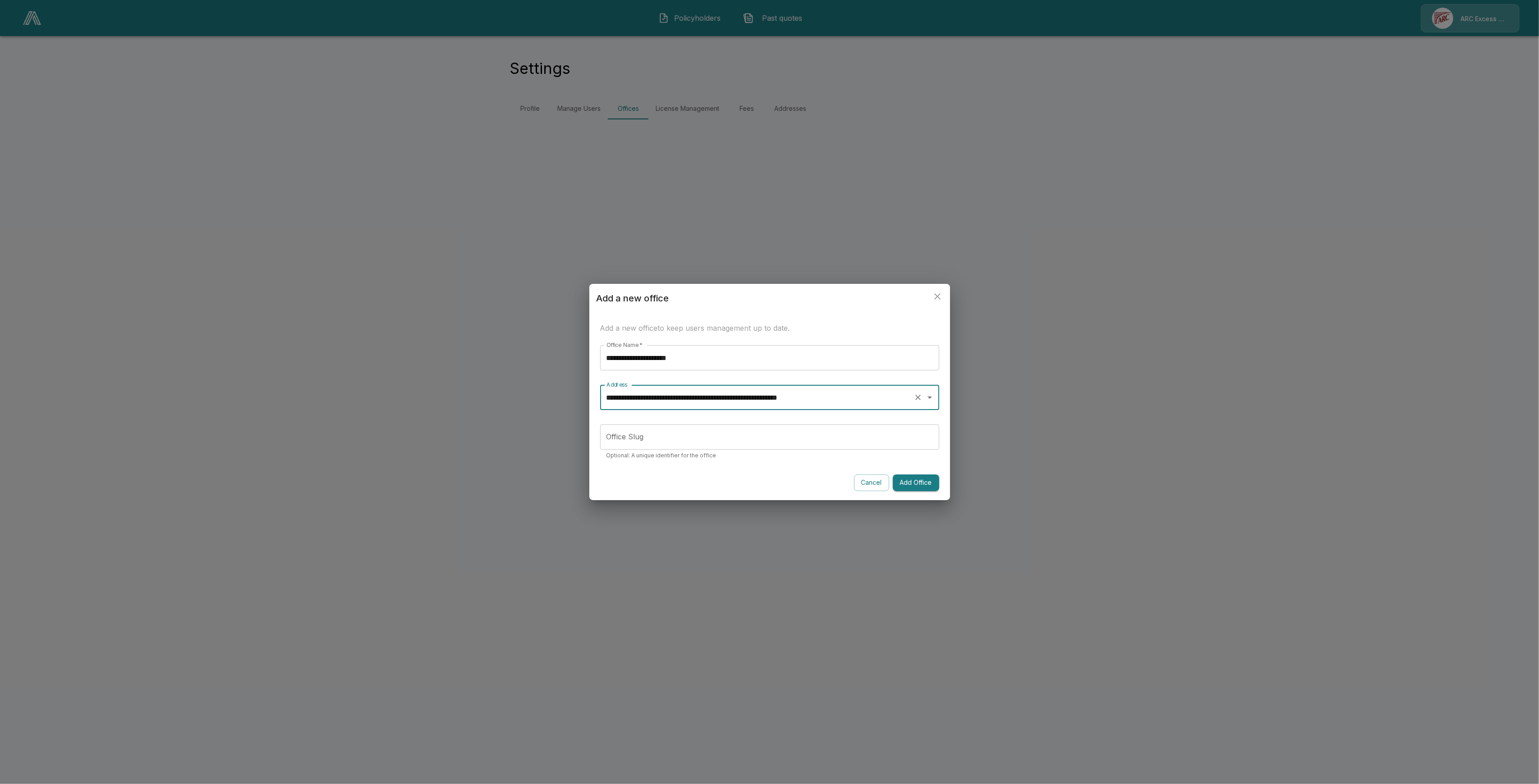
click at [922, 482] on button "Add Office" at bounding box center [916, 483] width 47 height 17
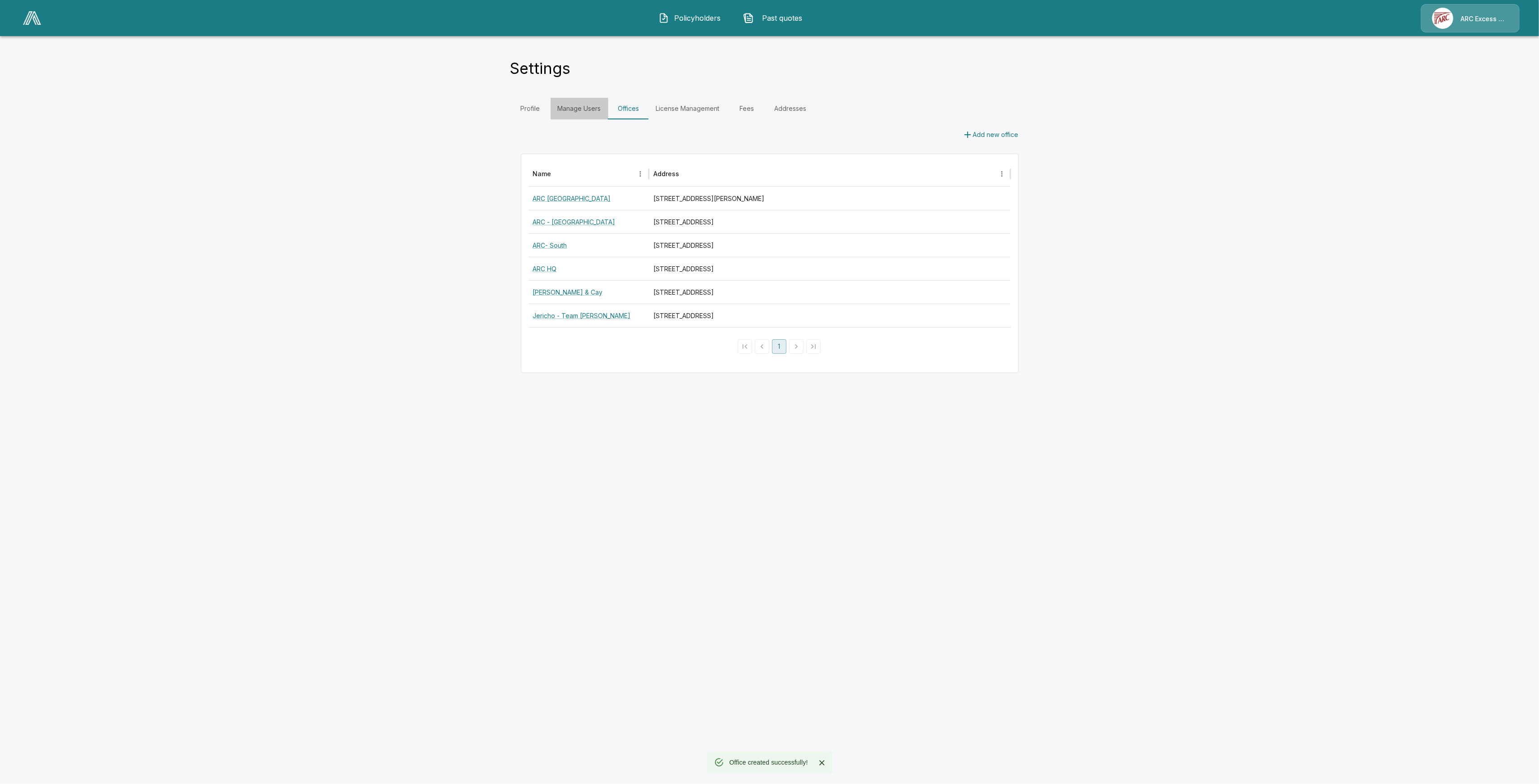
click at [581, 106] on link "Manage Users" at bounding box center [580, 109] width 58 height 21
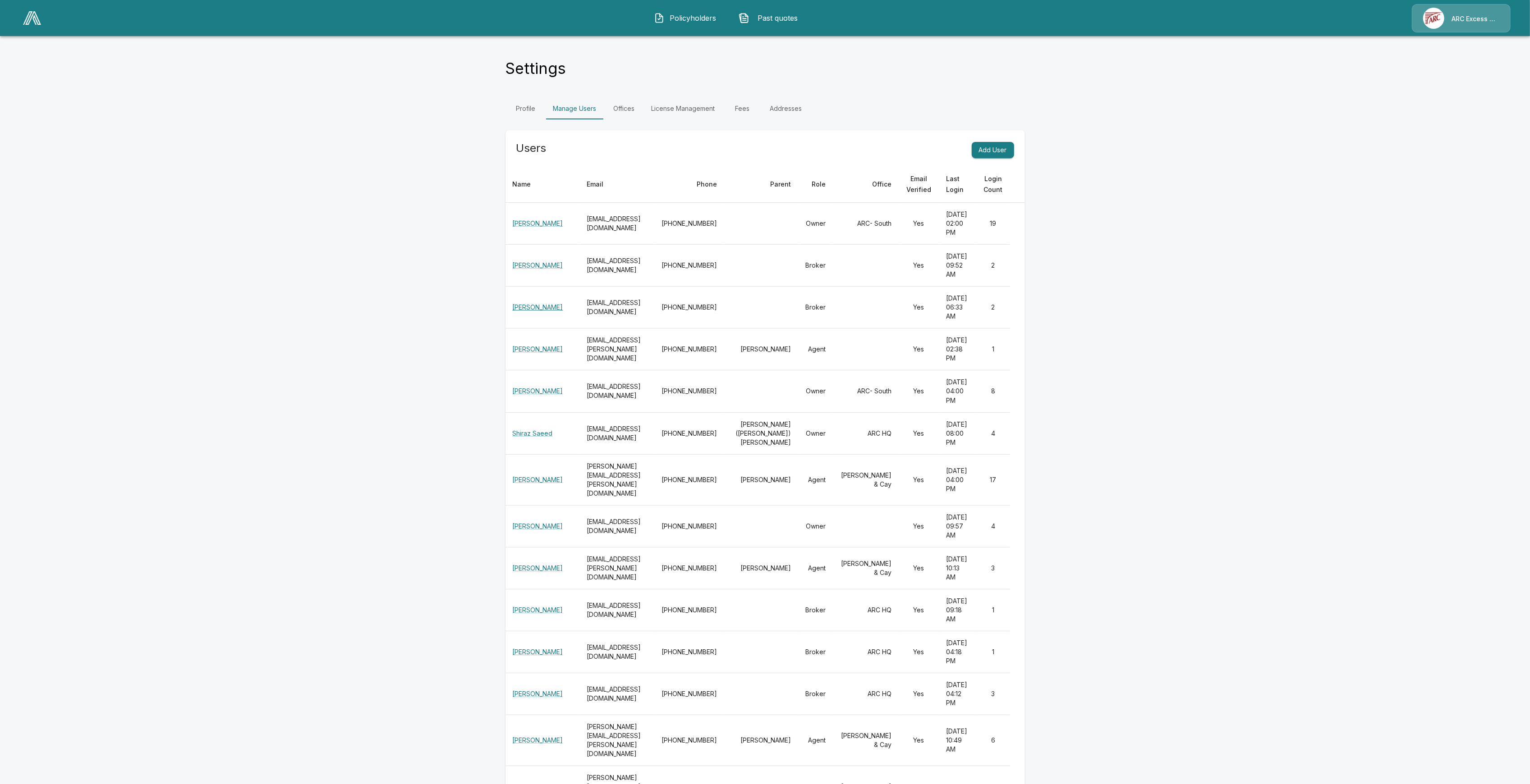
click at [540, 306] on link "[PERSON_NAME]" at bounding box center [538, 307] width 51 height 8
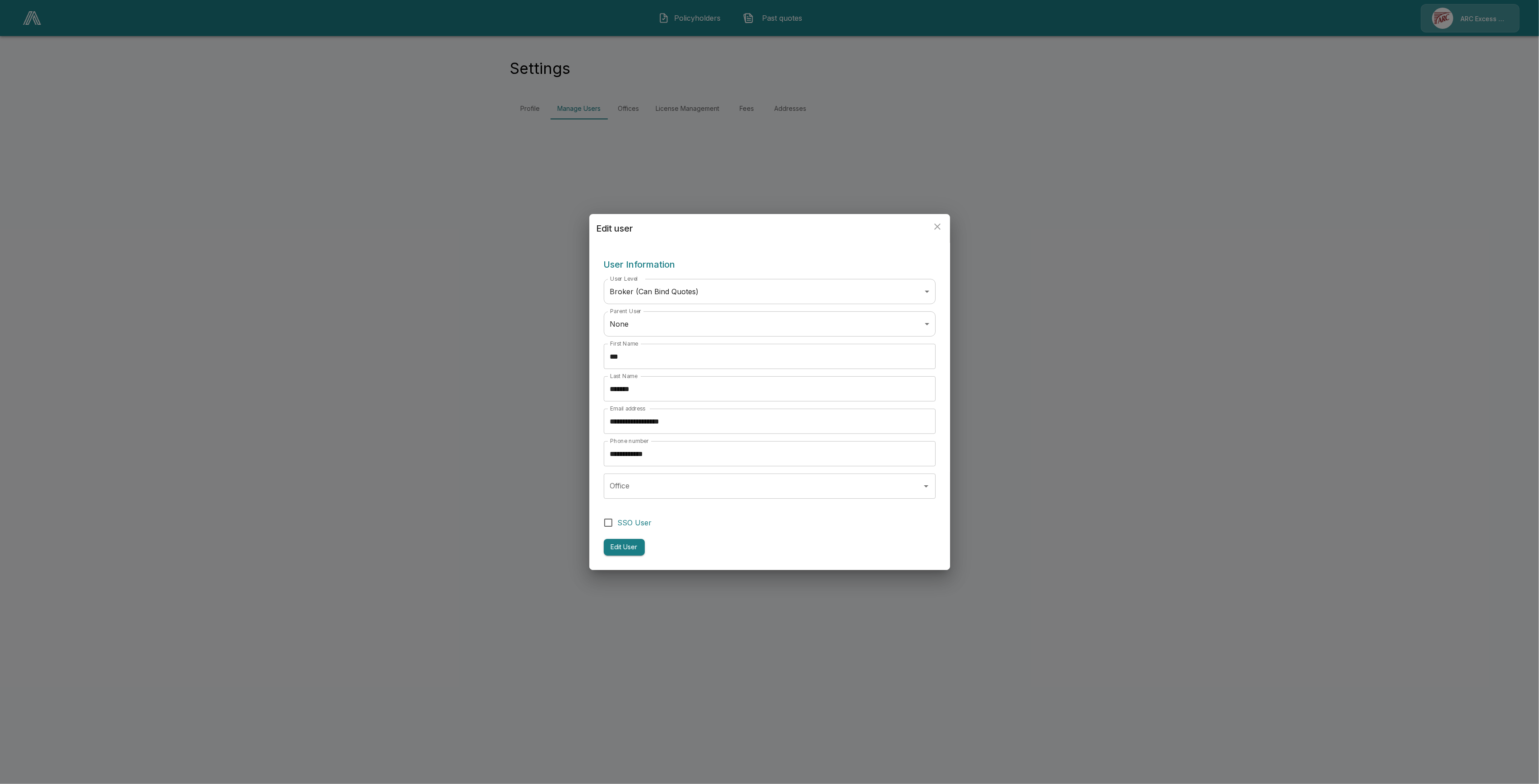
click at [673, 487] on input "Office" at bounding box center [762, 486] width 310 height 17
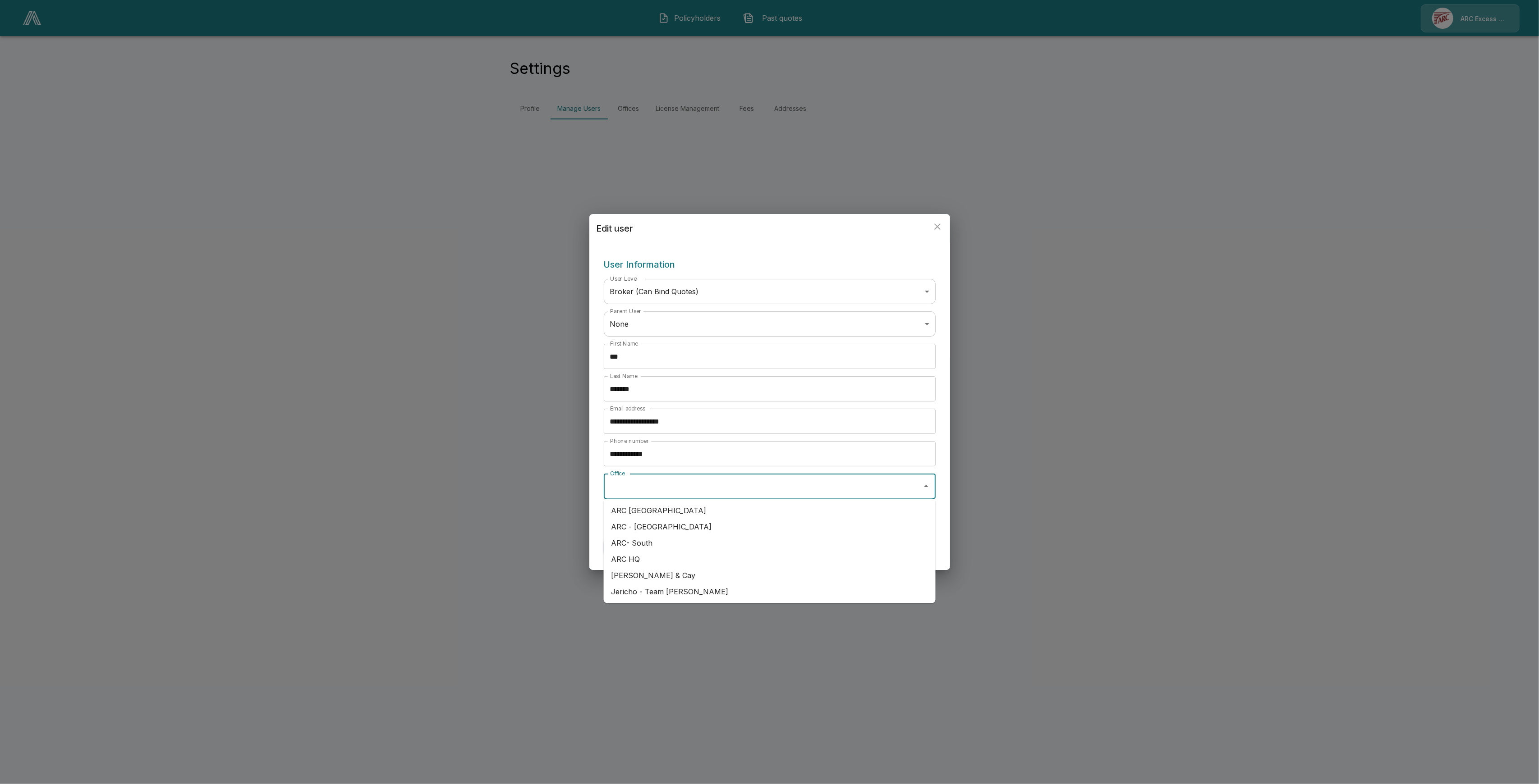
click at [703, 591] on li "Jericho - Team [PERSON_NAME]" at bounding box center [770, 591] width 332 height 16
type input "**********"
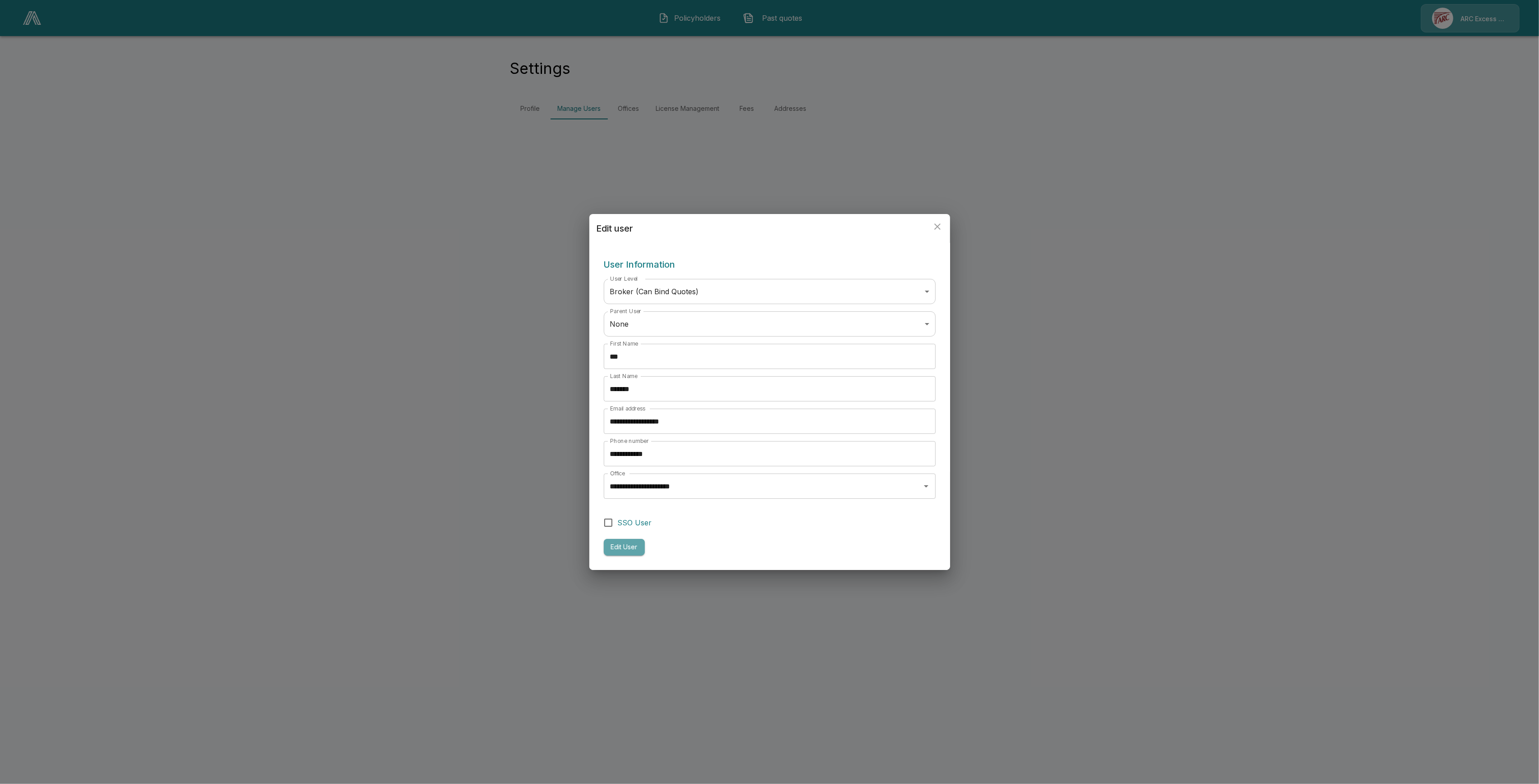
click at [637, 554] on button "Edit User" at bounding box center [624, 548] width 41 height 17
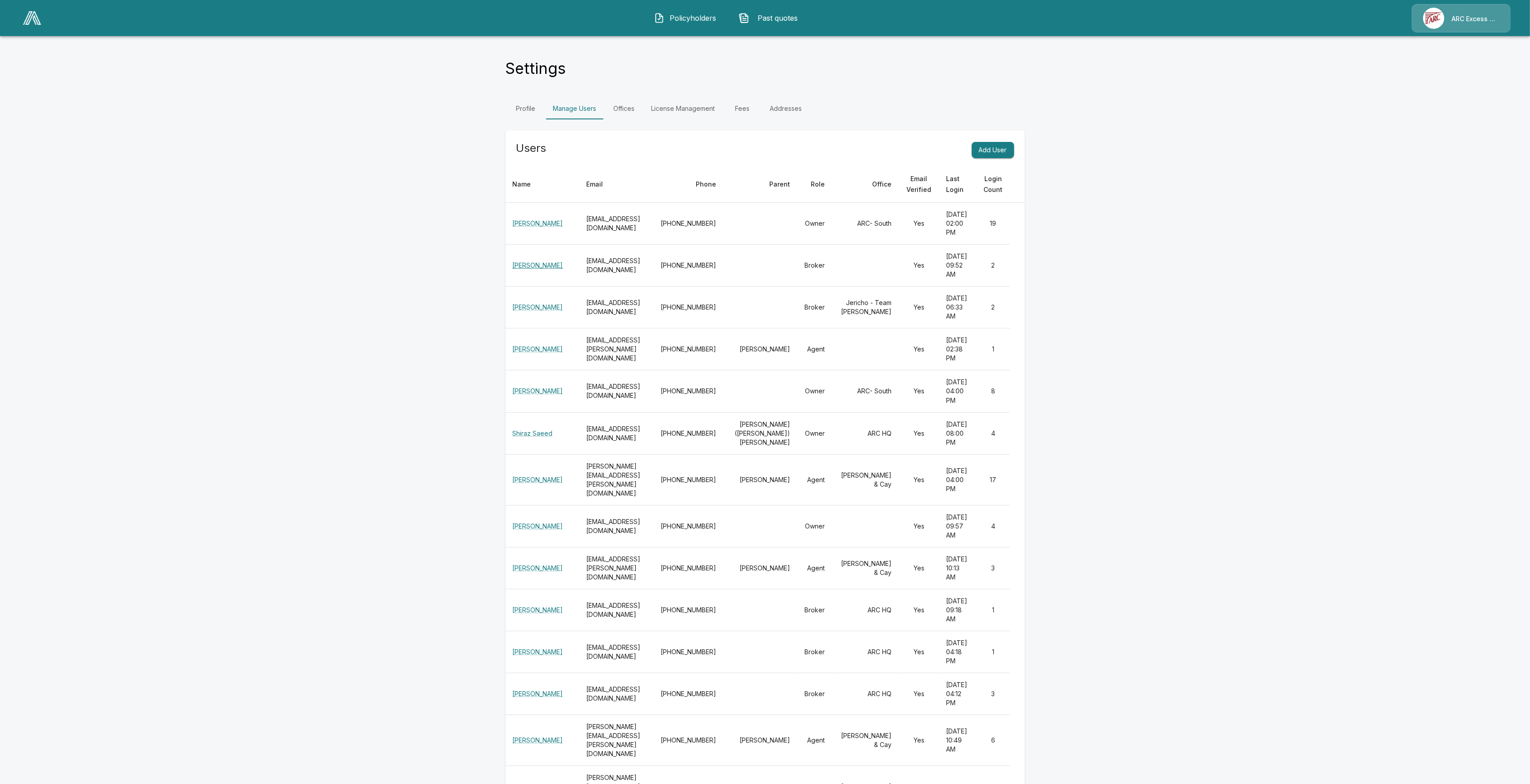
click at [531, 268] on link "[PERSON_NAME]" at bounding box center [538, 265] width 51 height 8
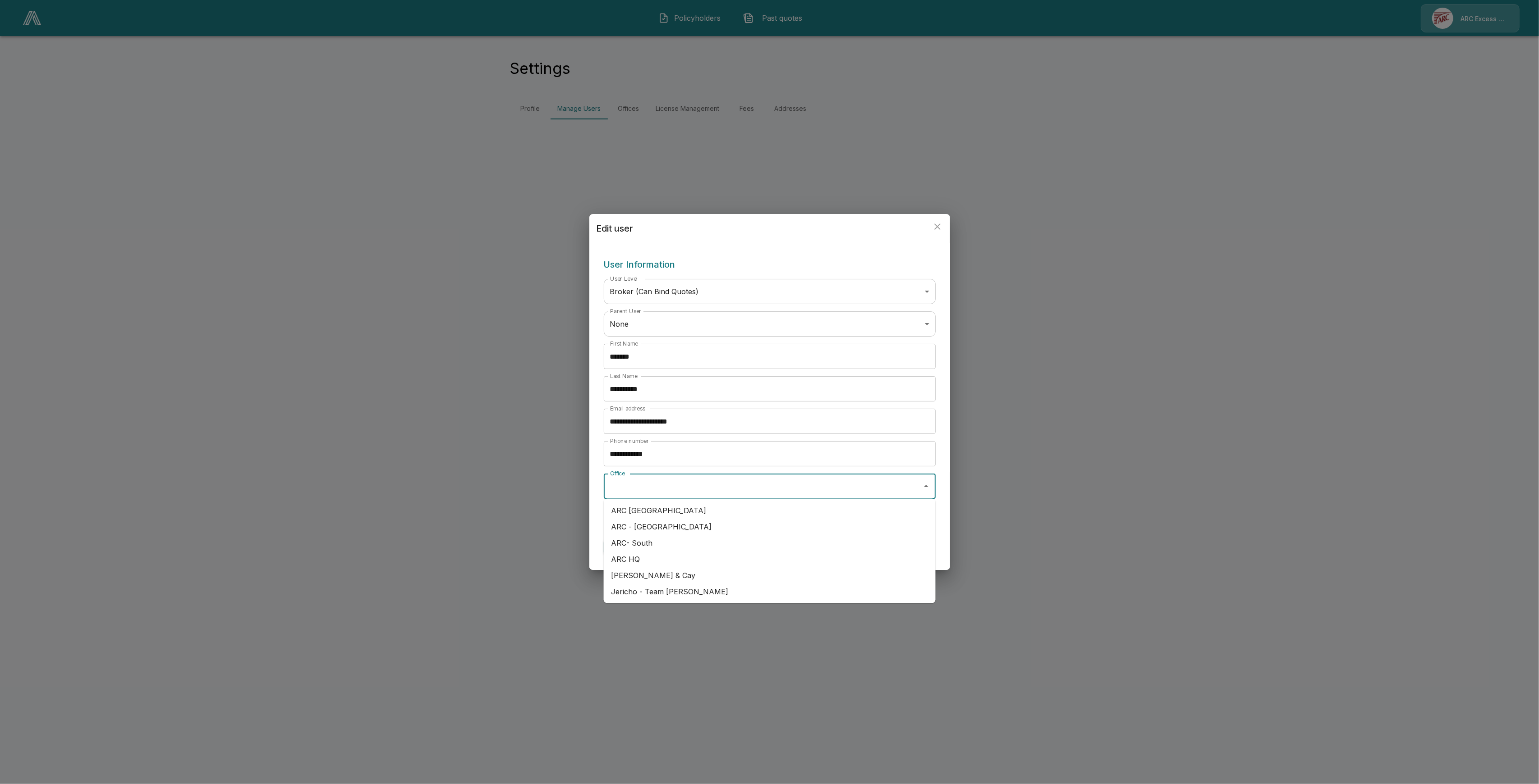
click at [692, 484] on input "Office" at bounding box center [762, 486] width 310 height 17
click at [673, 590] on li "Jericho - Team [PERSON_NAME]" at bounding box center [770, 591] width 332 height 16
type input "**********"
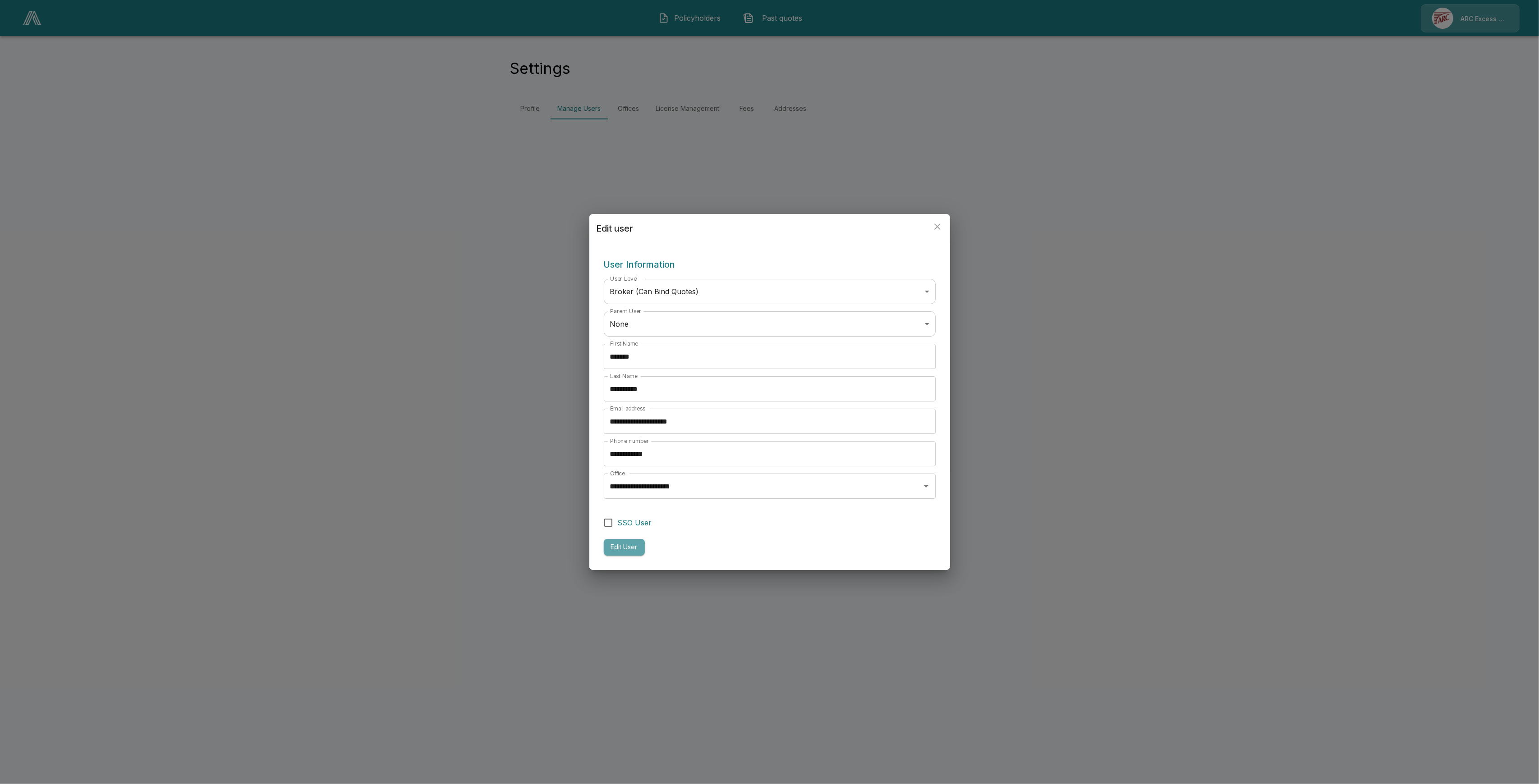
click at [621, 550] on button "Edit User" at bounding box center [624, 548] width 41 height 17
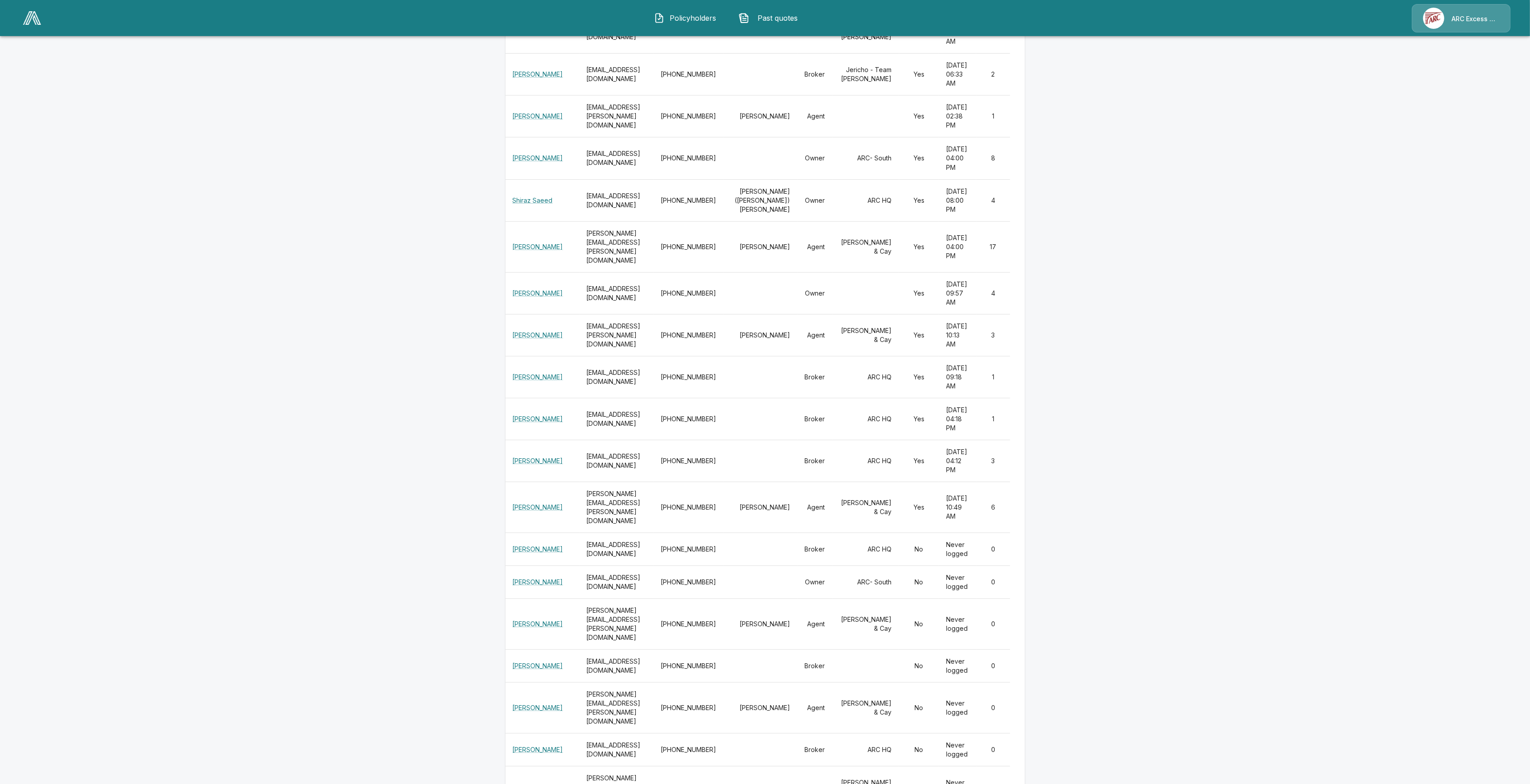
scroll to position [234, 0]
click at [528, 660] on link "[PERSON_NAME]" at bounding box center [538, 664] width 51 height 8
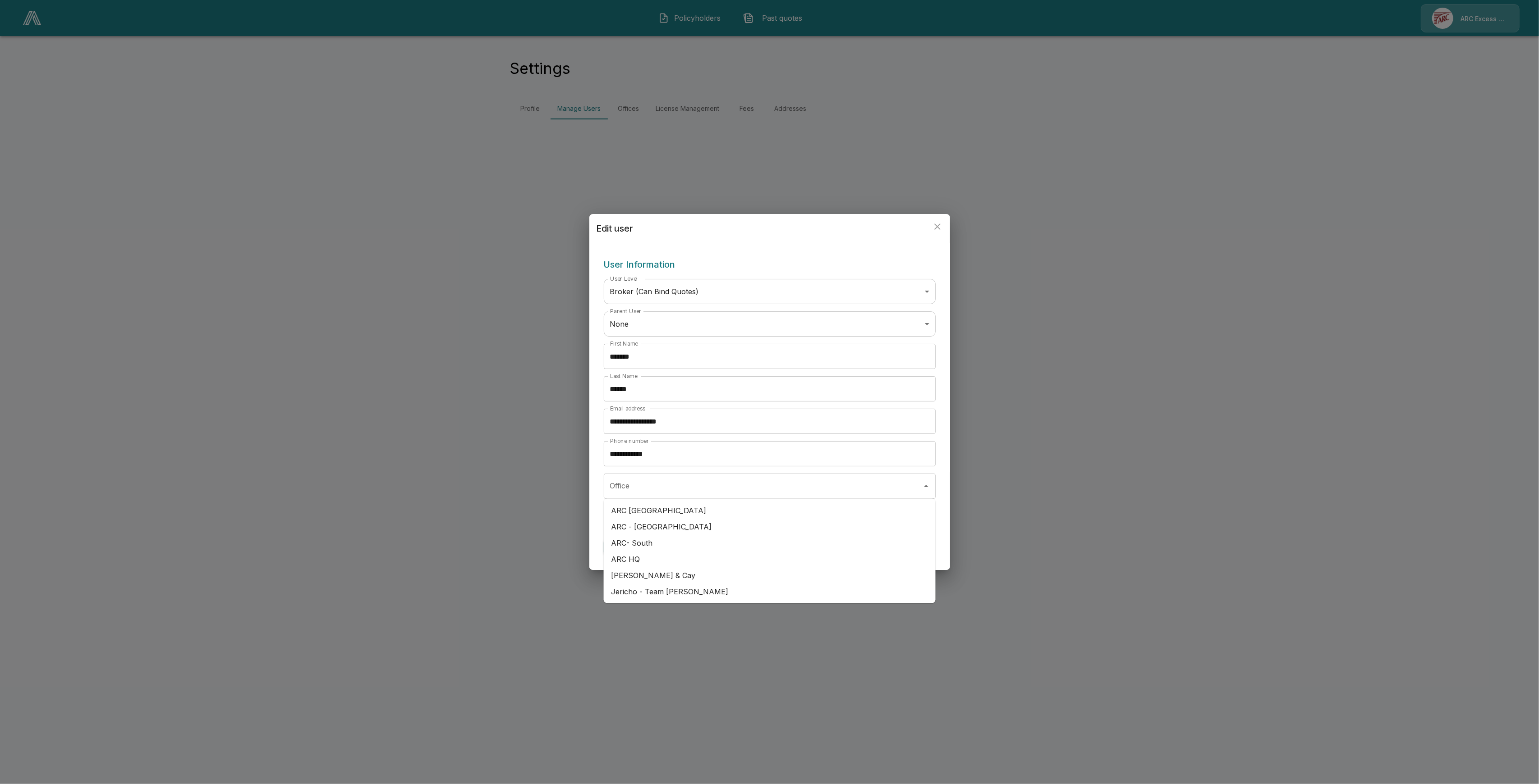
click at [678, 496] on div "Office" at bounding box center [770, 486] width 332 height 25
click at [670, 588] on li "Jericho - Team [PERSON_NAME]" at bounding box center [770, 591] width 332 height 16
type input "**********"
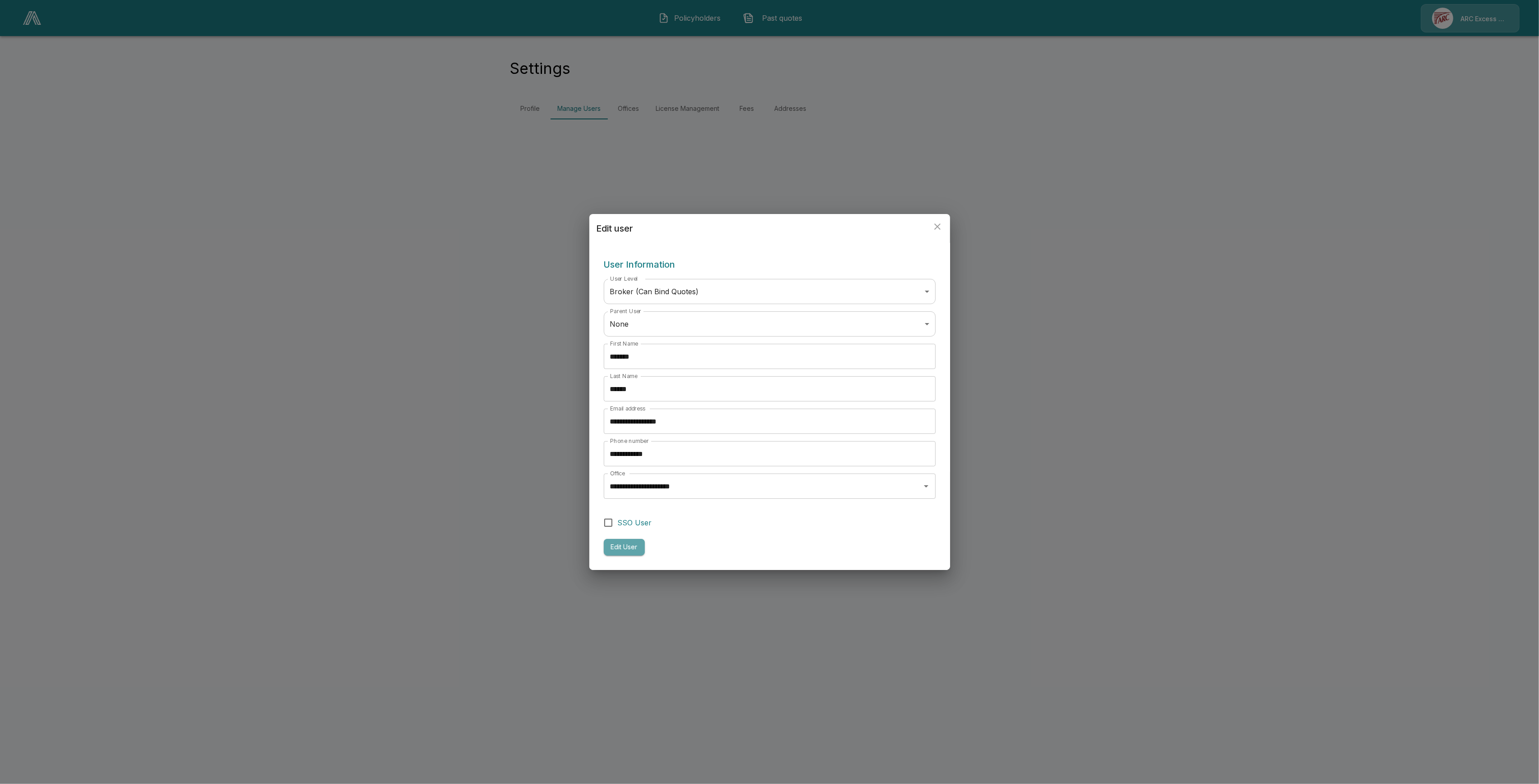
click at [630, 550] on button "Edit User" at bounding box center [624, 548] width 41 height 17
